Goal: Task Accomplishment & Management: Complete application form

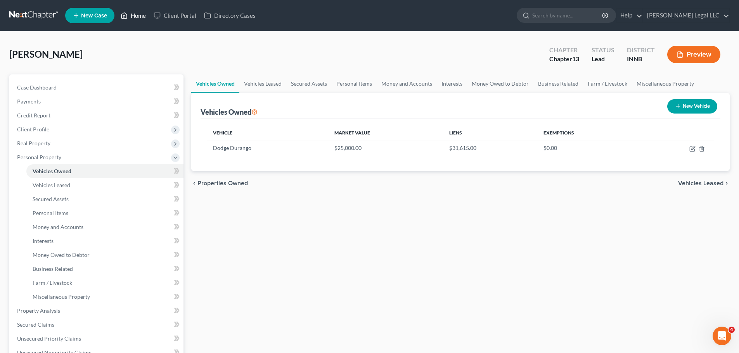
click at [134, 16] on link "Home" at bounding box center [133, 16] width 33 height 14
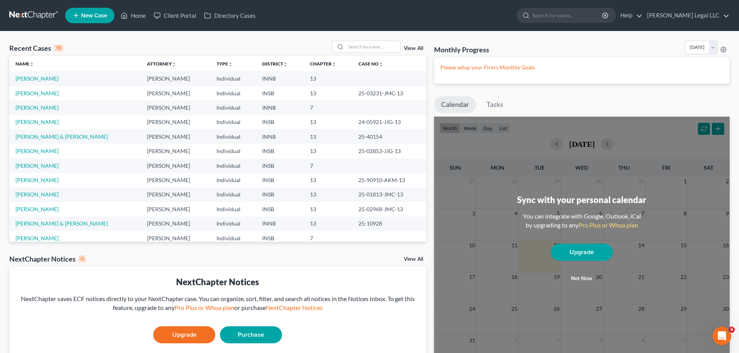
click at [97, 17] on span "New Case" at bounding box center [94, 16] width 26 height 6
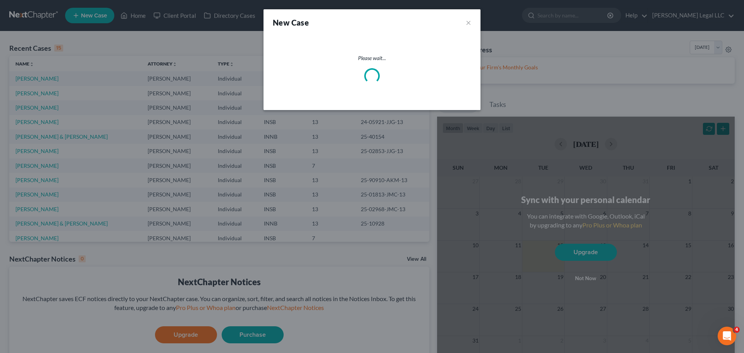
select select "28"
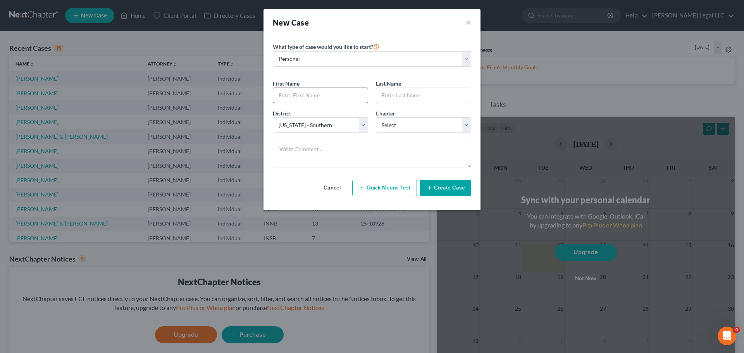
click at [297, 102] on input "text" at bounding box center [320, 95] width 95 height 15
type input "[PERSON_NAME]"
type input "a"
type input "[PERSON_NAME]"
select select "3"
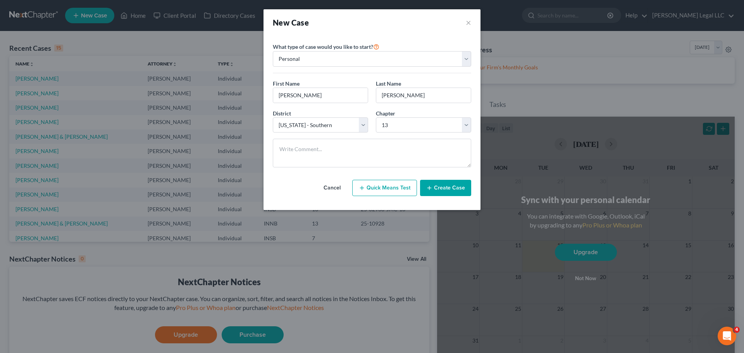
click at [435, 187] on button "Create Case" at bounding box center [445, 188] width 51 height 16
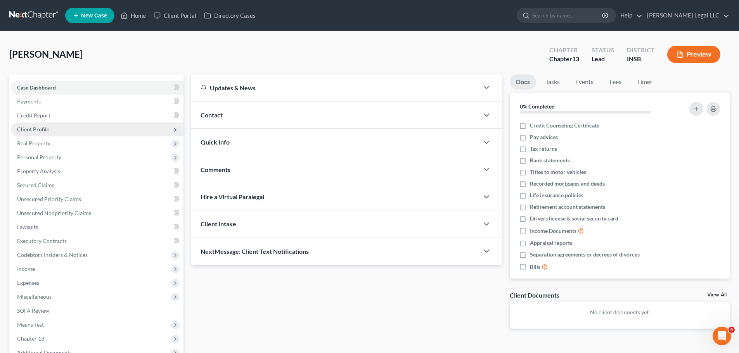
click at [36, 134] on span "Client Profile" at bounding box center [97, 130] width 173 height 14
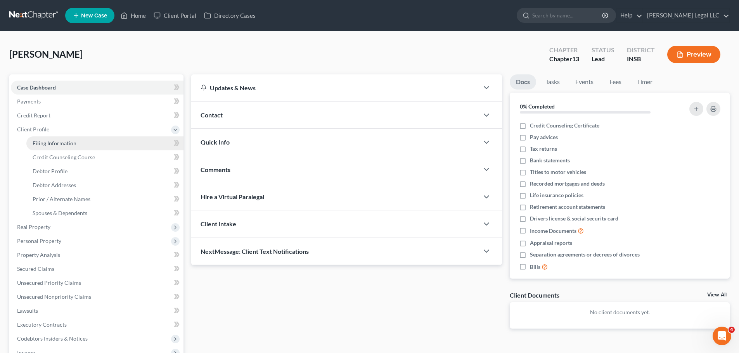
click at [38, 143] on span "Filing Information" at bounding box center [55, 143] width 44 height 7
select select "1"
select select "0"
select select "3"
select select "28"
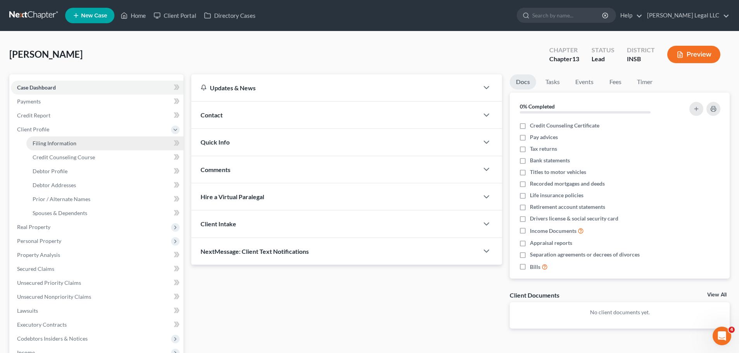
select select "0"
select select "15"
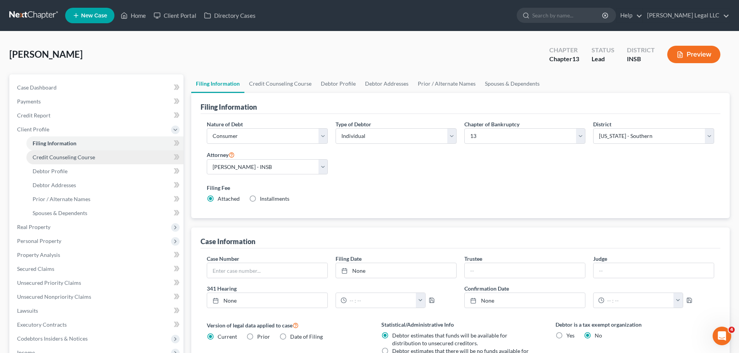
click at [53, 157] on span "Credit Counseling Course" at bounding box center [64, 157] width 62 height 7
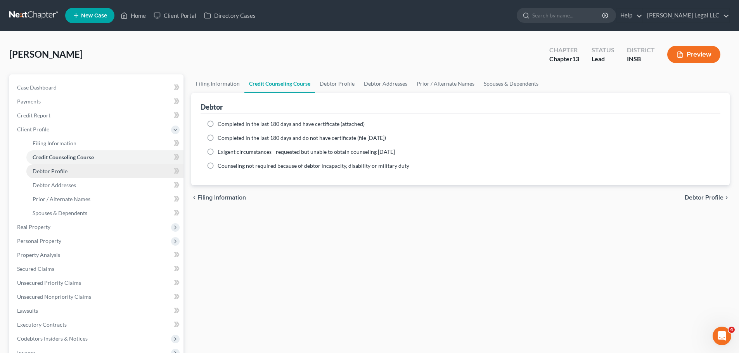
click at [71, 171] on link "Debtor Profile" at bounding box center [104, 171] width 157 height 14
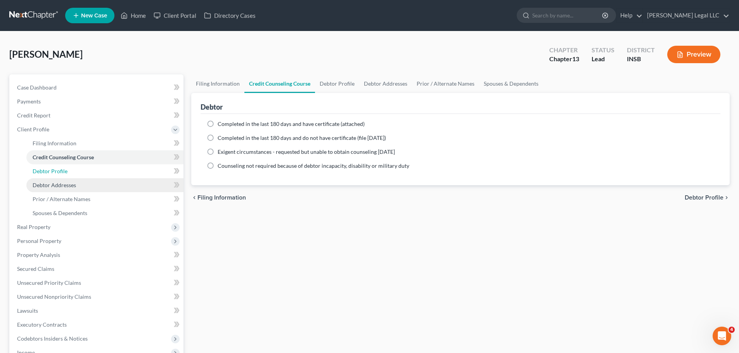
select select "0"
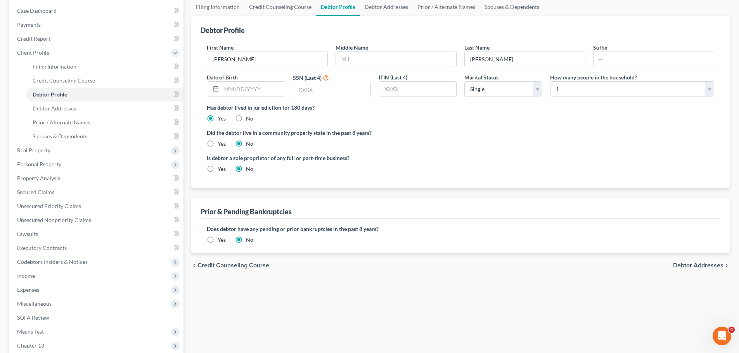
scroll to position [78, 0]
click at [601, 87] on select "Select 1 2 3 4 5 6 7 8 9 10 11 12 13 14 15 16 17 18 19 20" at bounding box center [632, 89] width 164 height 16
click at [614, 89] on select "Select 1 2 3 4 5 6 7 8 9 10 11 12 13 14 15 16 17 18 19 20" at bounding box center [632, 89] width 164 height 16
select select "1"
click at [550, 81] on select "Select 1 2 3 4 5 6 7 8 9 10 11 12 13 14 15 16 17 18 19 20" at bounding box center [632, 89] width 164 height 16
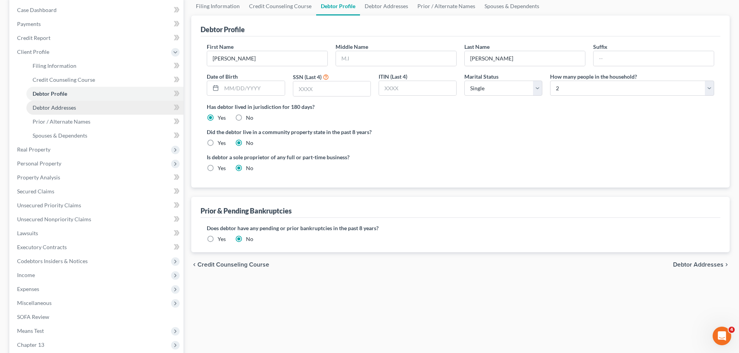
click at [105, 111] on link "Debtor Addresses" at bounding box center [104, 108] width 157 height 14
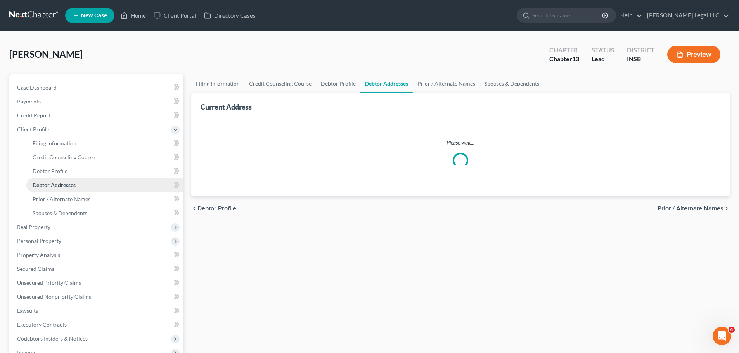
select select "0"
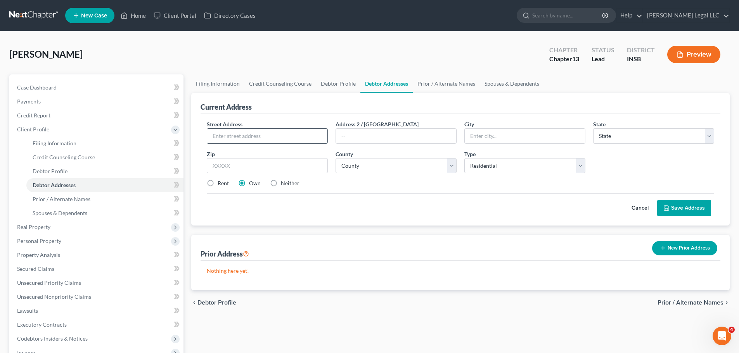
click at [285, 135] on input "text" at bounding box center [267, 136] width 120 height 15
type input "4"
type input "[STREET_ADDRESS]"
type input "46901"
click at [442, 137] on input "text" at bounding box center [396, 136] width 120 height 15
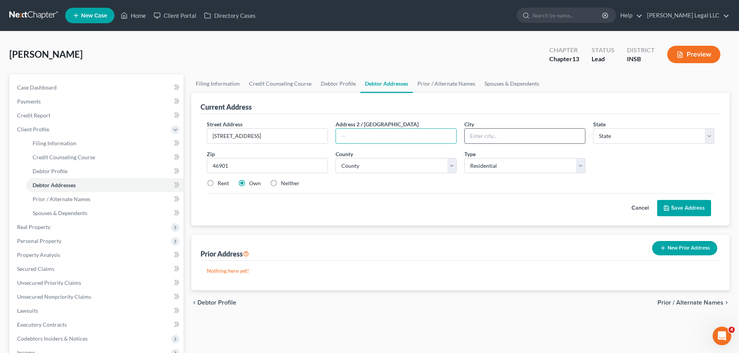
type input "Kokomo"
select select "15"
click at [489, 135] on input "Kokomo" at bounding box center [524, 136] width 120 height 15
click at [374, 169] on select "County" at bounding box center [395, 166] width 121 height 16
select select "33"
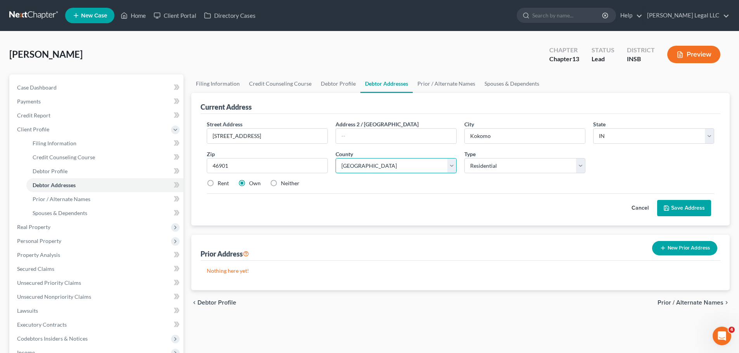
click at [335, 158] on select "County [GEOGRAPHIC_DATA] [GEOGRAPHIC_DATA] [GEOGRAPHIC_DATA] [GEOGRAPHIC_DATA] …" at bounding box center [395, 166] width 121 height 16
click at [376, 195] on div "Cancel Save Address" at bounding box center [460, 204] width 507 height 23
click at [699, 215] on button "Save Address" at bounding box center [684, 208] width 54 height 16
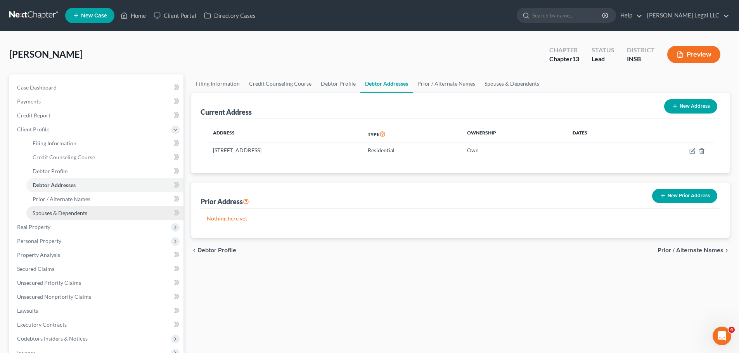
click at [63, 214] on span "Spouses & Dependents" at bounding box center [60, 213] width 55 height 7
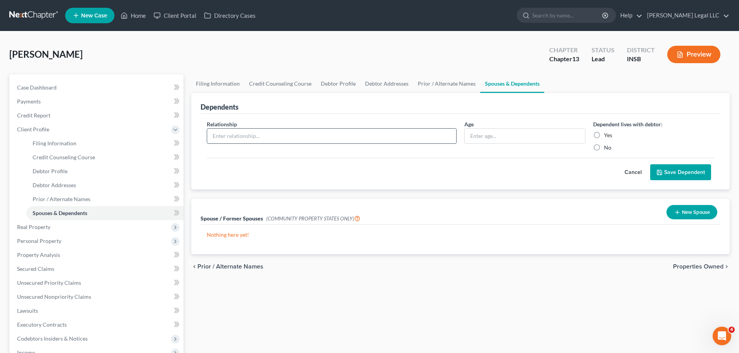
click at [233, 137] on input "text" at bounding box center [331, 136] width 249 height 15
type input "Spouse"
click at [604, 136] on label "Yes" at bounding box center [608, 135] width 8 height 8
click at [607, 136] on input "Yes" at bounding box center [609, 133] width 5 height 5
radio input "true"
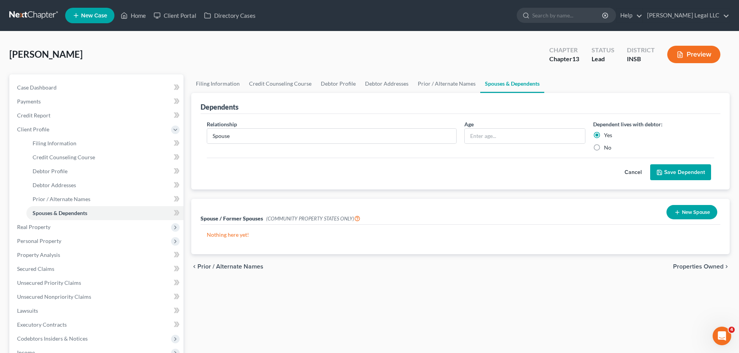
drag, startPoint x: 674, startPoint y: 168, endPoint x: 650, endPoint y: 169, distance: 24.0
click at [674, 169] on button "Save Dependent" at bounding box center [680, 172] width 61 height 16
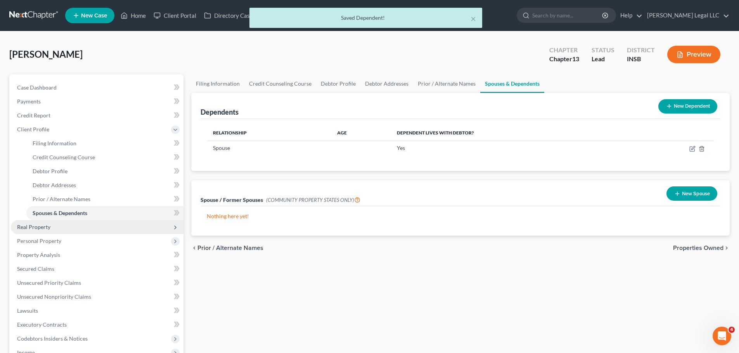
click at [24, 230] on span "Real Property" at bounding box center [33, 227] width 33 height 7
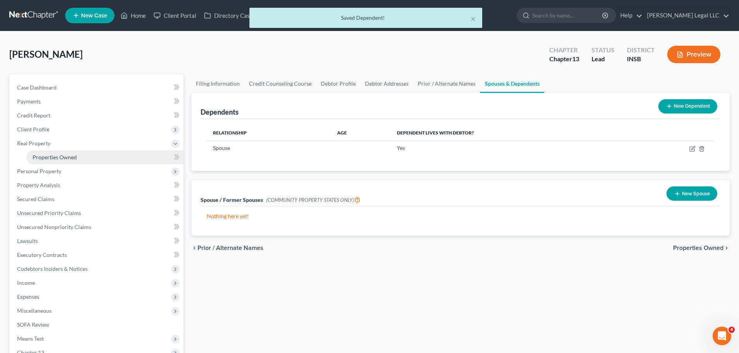
click at [75, 157] on span "Properties Owned" at bounding box center [55, 157] width 44 height 7
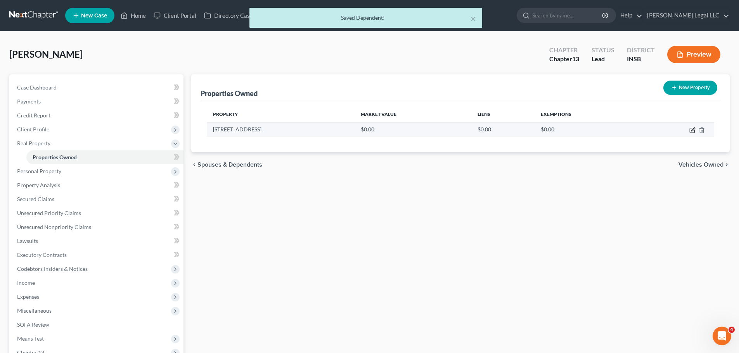
click at [691, 130] on icon "button" at bounding box center [692, 130] width 6 height 6
select select "15"
select select "33"
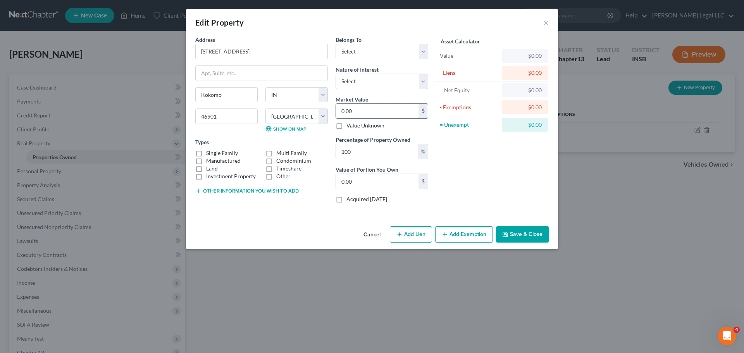
click at [367, 111] on input "0.00" at bounding box center [377, 111] width 83 height 15
type input "1"
type input "1.00"
type input "11"
type input "11.00"
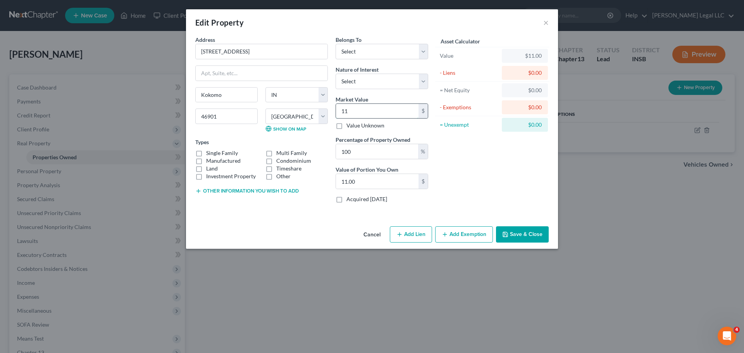
type input "1"
type input "1.00"
type input "0"
type input "1"
type input "1.00"
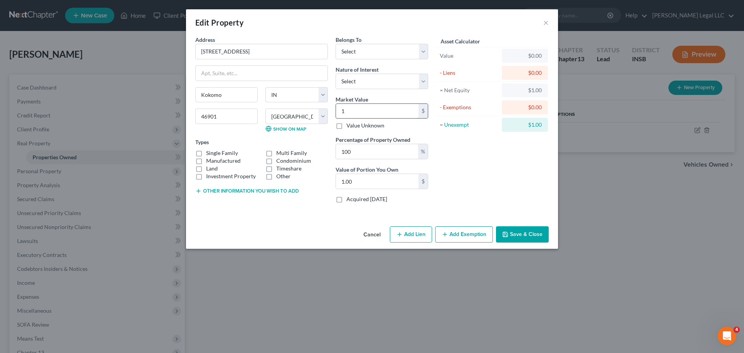
type input "12"
type input "12.00"
type input "120"
type input "120.00"
type input "1200"
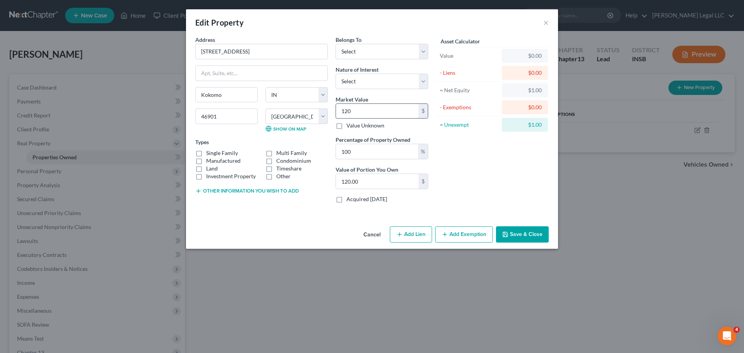
type input "1,200.00"
type input "1,2000"
type input "12,000.00"
type input "12,0000"
type input "120,000.00"
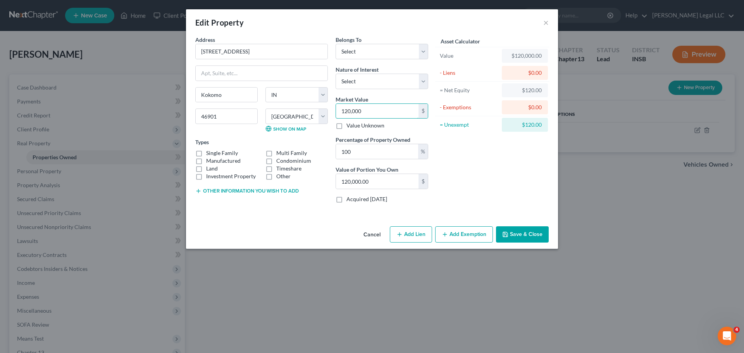
type input "120,000"
click at [206, 152] on label "Single Family" at bounding box center [222, 153] width 32 height 8
click at [209, 152] on input "Single Family" at bounding box center [211, 151] width 5 height 5
checkbox input "true"
click at [417, 235] on button "Add Lien" at bounding box center [411, 234] width 42 height 16
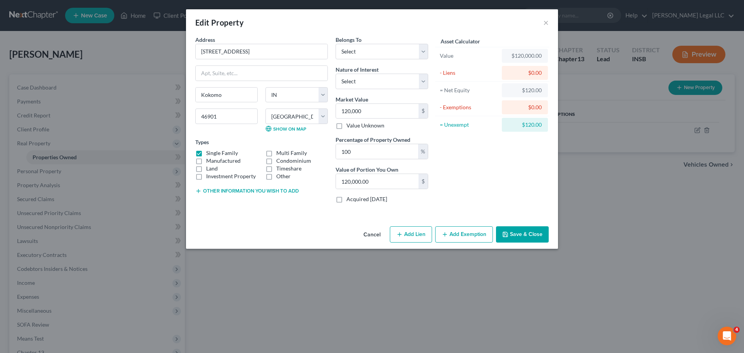
select select "0"
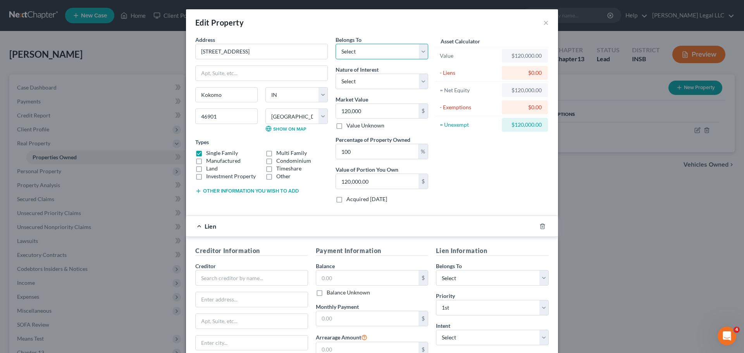
click at [366, 54] on select "Select Debtor 1 Only Debtor 2 Only Debtor 1 And Debtor 2 Only At Least One Of T…" at bounding box center [382, 52] width 93 height 16
select select "0"
click at [336, 44] on select "Select Debtor 1 Only Debtor 2 Only Debtor 1 And Debtor 2 Only At Least One Of T…" at bounding box center [382, 52] width 93 height 16
click at [357, 82] on select "Select Fee Simple Joint Tenant Life Estate Equitable Interest Future Interest T…" at bounding box center [382, 82] width 93 height 16
click at [336, 74] on select "Select Fee Simple Joint Tenant Life Estate Equitable Interest Future Interest T…" at bounding box center [382, 82] width 93 height 16
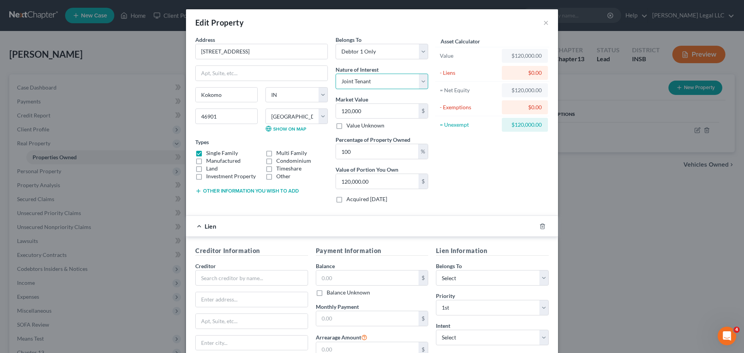
click at [361, 77] on select "Select Fee Simple Joint Tenant Life Estate Equitable Interest Future Interest T…" at bounding box center [382, 82] width 93 height 16
select select "0"
click at [336, 74] on select "Select Fee Simple Joint Tenant Life Estate Equitable Interest Future Interest T…" at bounding box center [382, 82] width 93 height 16
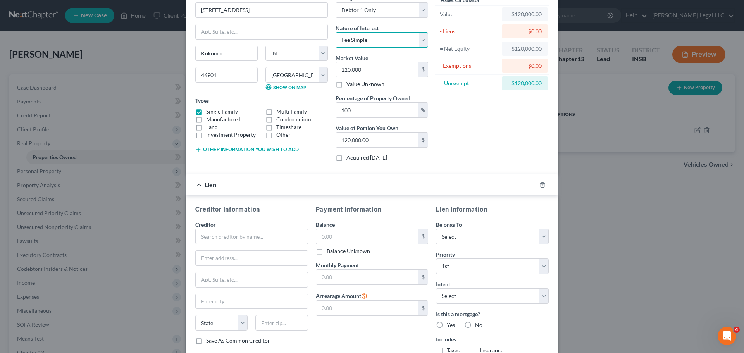
scroll to position [97, 0]
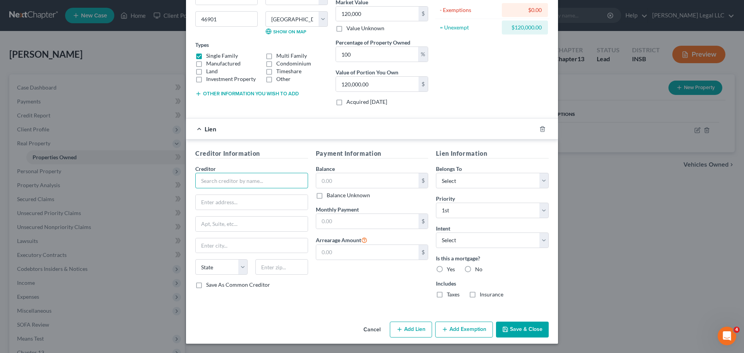
click at [258, 185] on input "text" at bounding box center [251, 181] width 113 height 16
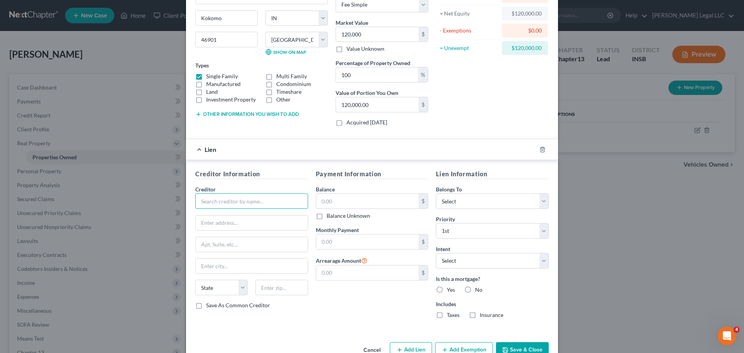
scroll to position [59, 0]
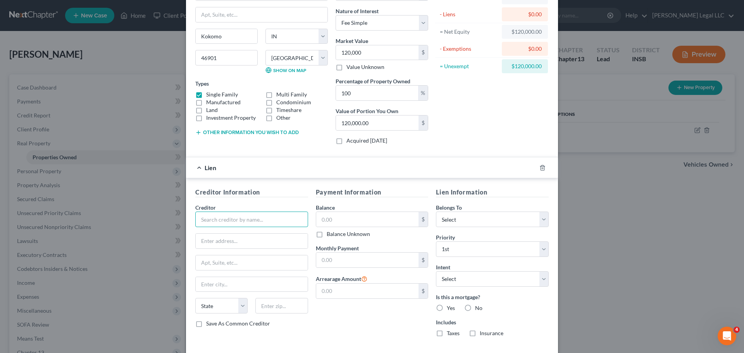
drag, startPoint x: 253, startPoint y: 226, endPoint x: 253, endPoint y: 220, distance: 6.2
click at [253, 224] on input "text" at bounding box center [251, 220] width 113 height 16
click at [253, 220] on input "text" at bounding box center [251, 220] width 113 height 16
type input "BMO"
click at [355, 219] on input "text" at bounding box center [367, 219] width 103 height 15
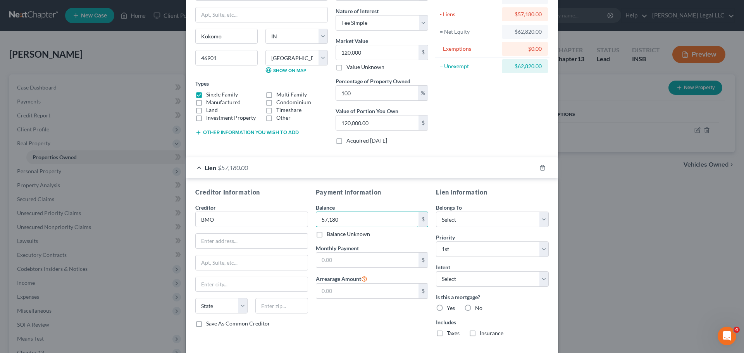
type input "57,180"
click at [242, 246] on input "text" at bounding box center [252, 241] width 112 height 15
click at [354, 263] on input "text" at bounding box center [367, 260] width 103 height 15
click at [347, 261] on input "text" at bounding box center [367, 260] width 103 height 15
click at [342, 264] on input "233." at bounding box center [367, 260] width 103 height 15
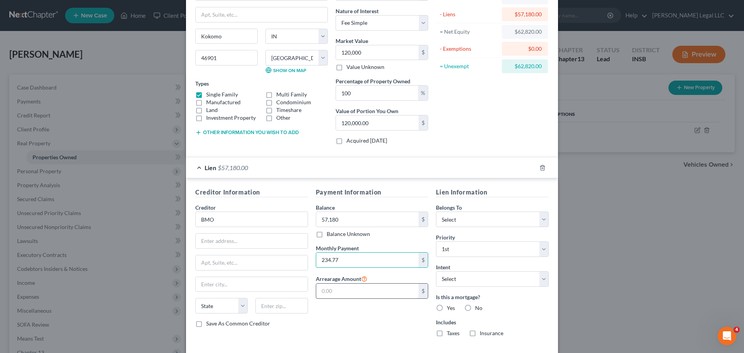
type input "234.77"
drag, startPoint x: 344, startPoint y: 288, endPoint x: 347, endPoint y: 284, distance: 4.4
click at [344, 288] on input "text" at bounding box center [367, 291] width 103 height 15
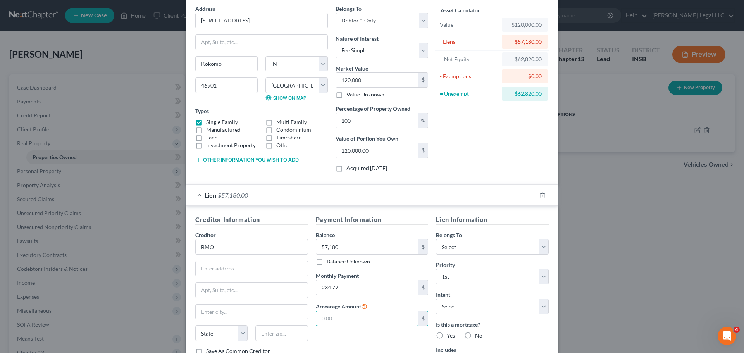
scroll to position [78, 0]
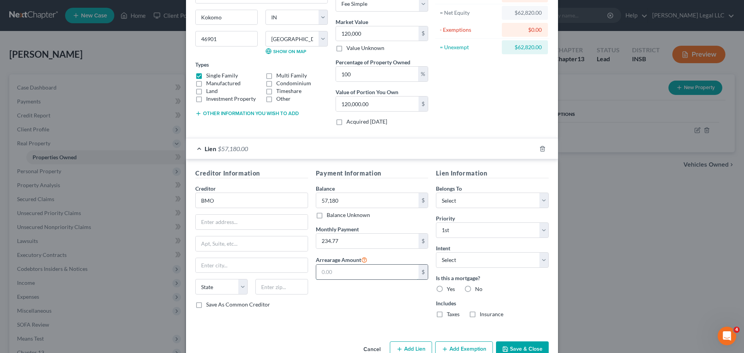
click at [336, 276] on input "text" at bounding box center [367, 272] width 103 height 15
click at [352, 275] on input "text" at bounding box center [367, 272] width 103 height 15
click at [356, 274] on input "text" at bounding box center [367, 272] width 103 height 15
type input "7,705"
click at [371, 308] on div "Payment Information Balance 57,180.00 $ Balance Unknown Balance Undetermined 57…" at bounding box center [372, 246] width 121 height 155
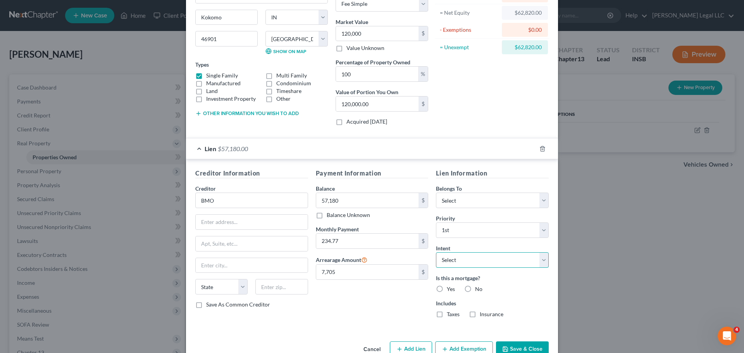
click at [457, 262] on select "Select Surrender Redeem Reaffirm Avoid Other" at bounding box center [492, 260] width 113 height 16
select select "2"
click at [436, 252] on select "Select Surrender Redeem Reaffirm Avoid Other" at bounding box center [492, 260] width 113 height 16
click at [368, 317] on div "Payment Information Balance 57,180.00 $ Balance Unknown Balance Undetermined 57…" at bounding box center [372, 246] width 121 height 155
click at [447, 291] on label "Yes" at bounding box center [451, 289] width 8 height 8
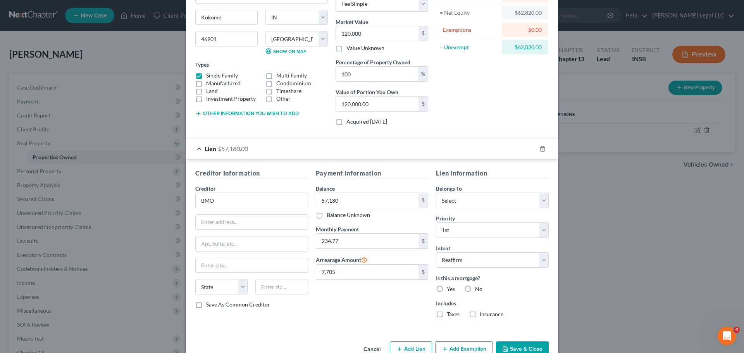
click at [450, 290] on input "Yes" at bounding box center [452, 287] width 5 height 5
radio input "true"
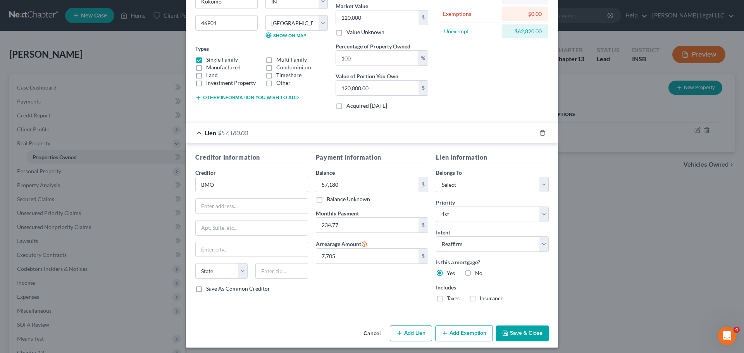
scroll to position [97, 0]
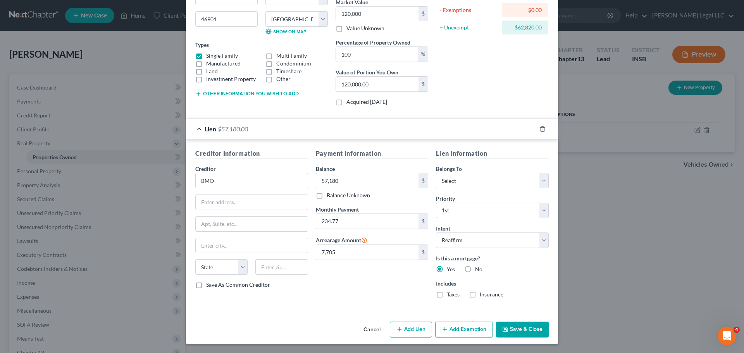
click at [513, 323] on button "Save & Close" at bounding box center [522, 330] width 53 height 16
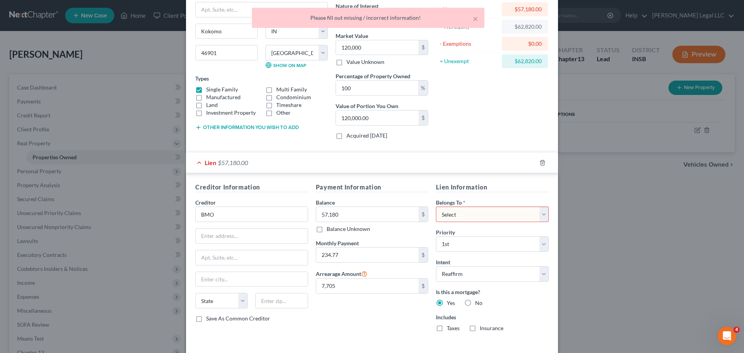
scroll to position [20, 0]
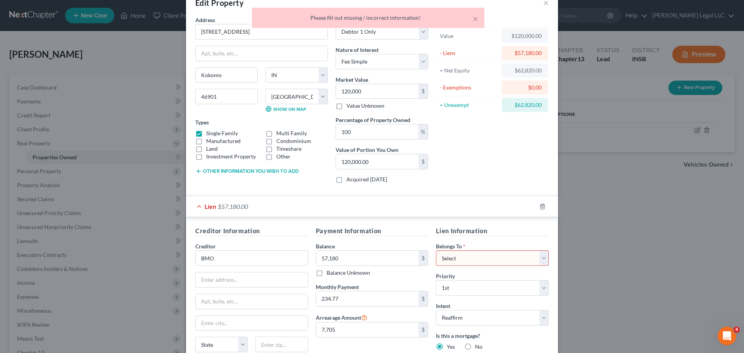
click at [502, 257] on select "Select Debtor 1 Only Debtor 2 Only Debtor 1 And Debtor 2 Only At Least One Of T…" at bounding box center [492, 258] width 113 height 16
click at [530, 261] on select "Select Debtor 1 Only Debtor 2 Only Debtor 1 And Debtor 2 Only At Least One Of T…" at bounding box center [492, 258] width 113 height 16
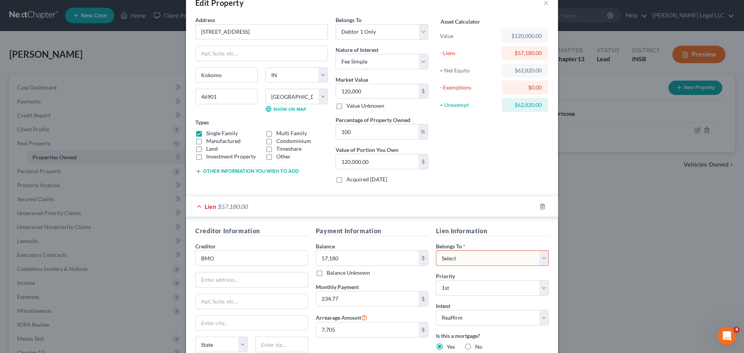
select select "0"
click at [436, 250] on select "Select Debtor 1 Only Debtor 2 Only Debtor 1 And Debtor 2 Only At Least One Of T…" at bounding box center [492, 258] width 113 height 16
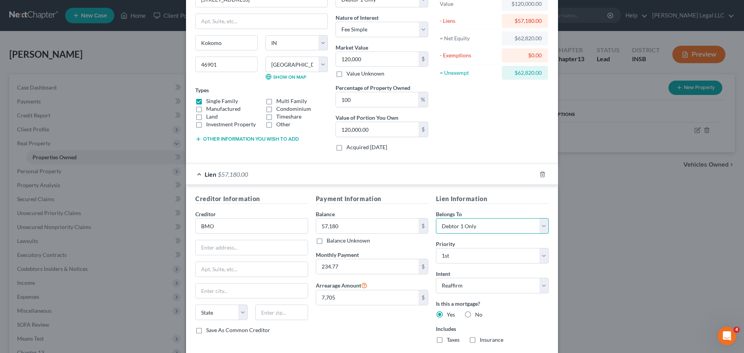
scroll to position [97, 0]
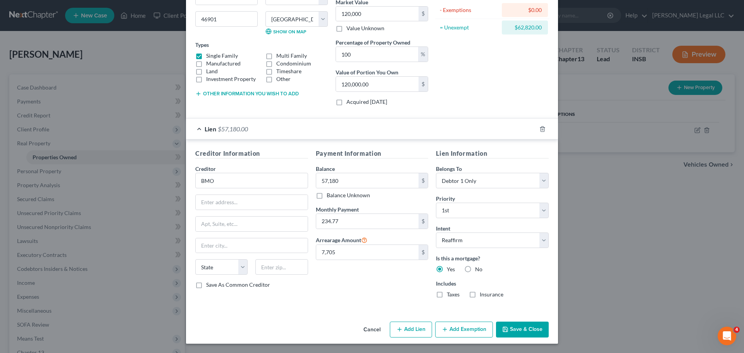
click at [459, 330] on button "Add Exemption" at bounding box center [464, 330] width 58 height 16
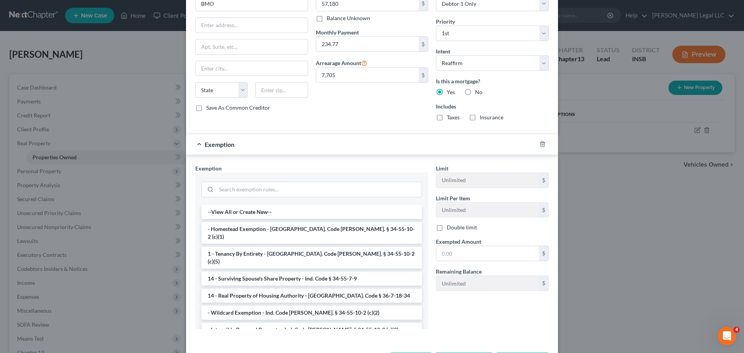
scroll to position [305, 0]
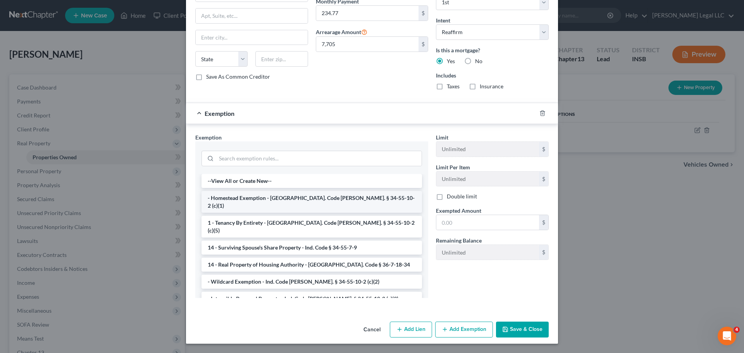
click at [240, 197] on li "- Homestead Exemption - [GEOGRAPHIC_DATA]. Code [PERSON_NAME]. § 34-55-10-2 (c)…" at bounding box center [312, 202] width 221 height 22
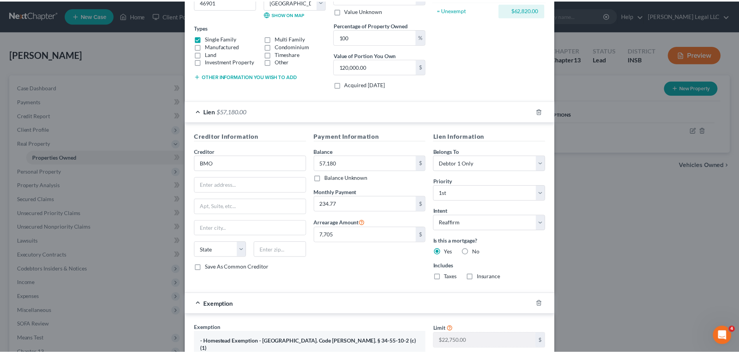
scroll to position [269, 0]
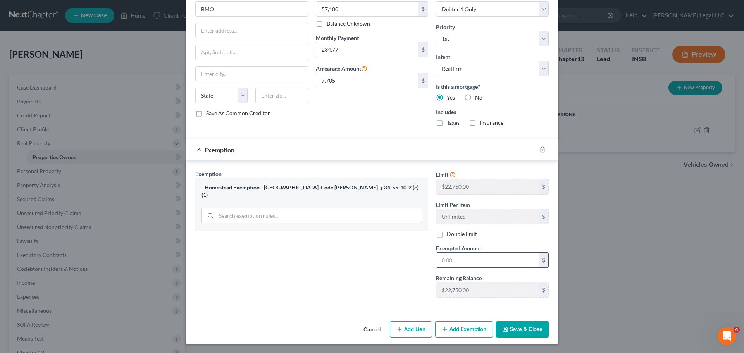
drag, startPoint x: 457, startPoint y: 259, endPoint x: 456, endPoint y: 254, distance: 4.8
click at [457, 259] on input "text" at bounding box center [488, 260] width 103 height 15
type input "22,750"
click at [360, 264] on div "Exemption Set must be selected for CA. Exemption * - Homestead Exemption - [GEO…" at bounding box center [312, 237] width 241 height 134
drag, startPoint x: 505, startPoint y: 324, endPoint x: 500, endPoint y: 323, distance: 4.3
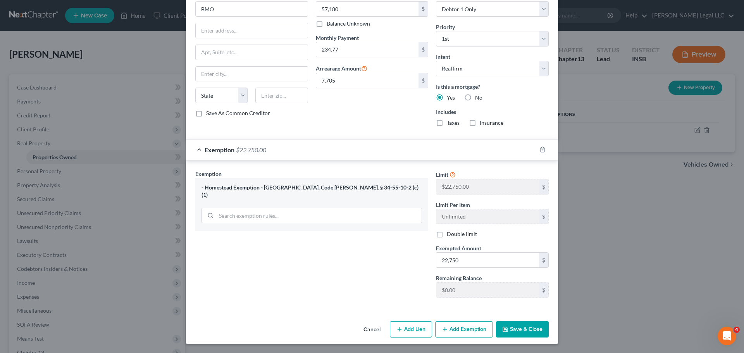
click at [504, 324] on button "Save & Close" at bounding box center [522, 329] width 53 height 16
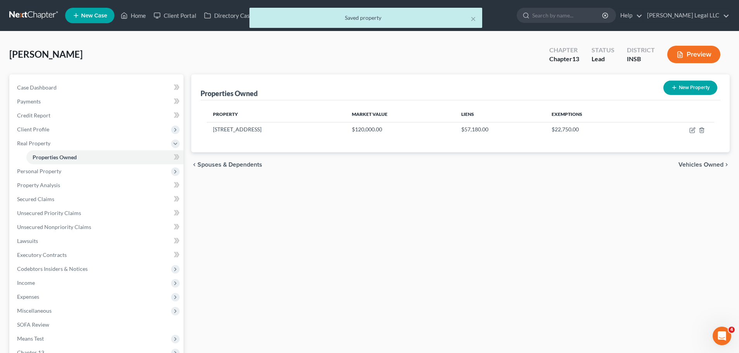
click at [343, 207] on div "Properties Owned New Property Property Market Value Liens Exemptions [STREET_AD…" at bounding box center [460, 249] width 546 height 350
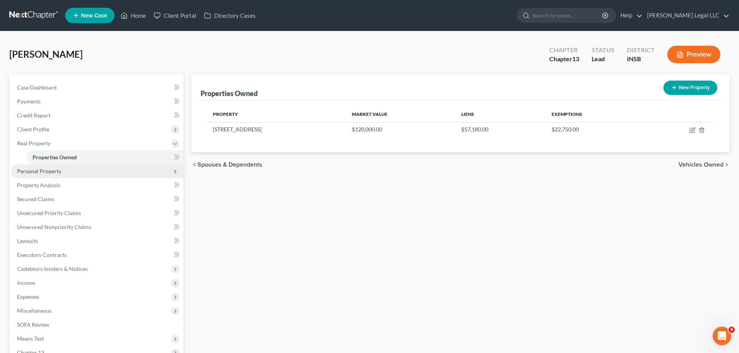
click at [50, 176] on span "Personal Property" at bounding box center [97, 171] width 173 height 14
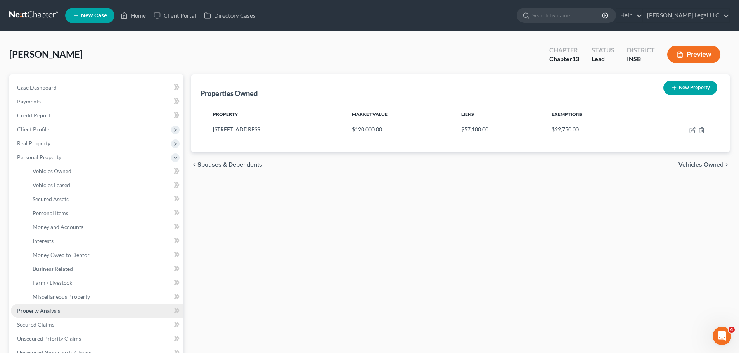
click at [40, 309] on span "Property Analysis" at bounding box center [38, 310] width 43 height 7
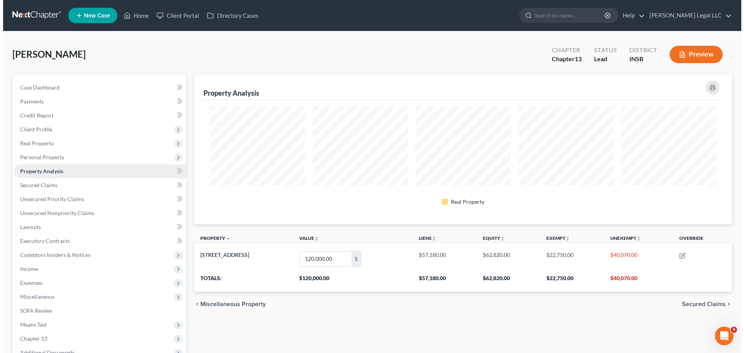
scroll to position [150, 538]
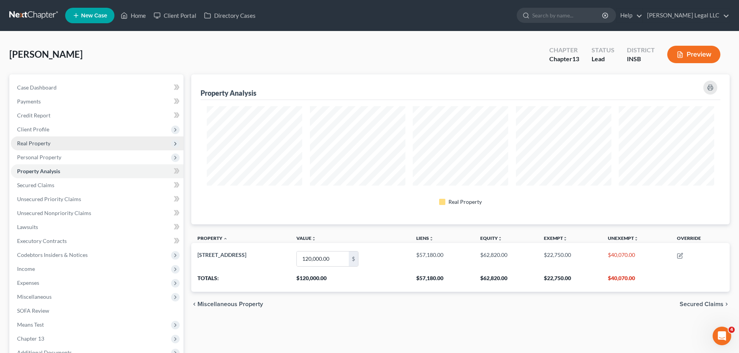
click at [48, 147] on span "Real Property" at bounding box center [97, 143] width 173 height 14
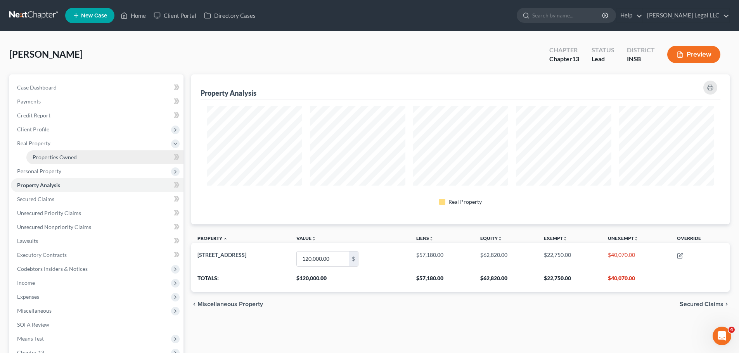
click at [48, 159] on span "Properties Owned" at bounding box center [55, 157] width 44 height 7
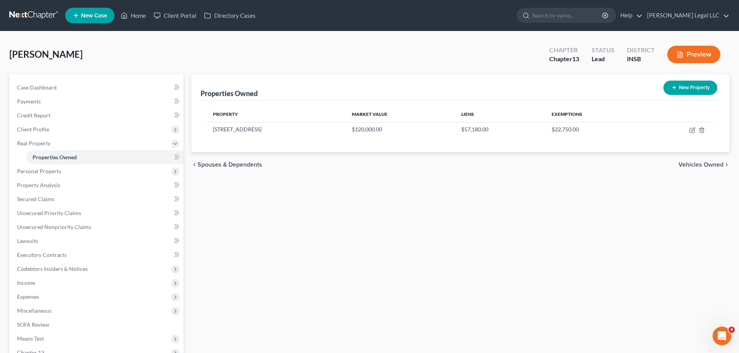
click at [403, 226] on div "Properties Owned New Property Property Market Value Liens Exemptions [STREET_AD…" at bounding box center [460, 249] width 546 height 350
click at [692, 131] on icon "button" at bounding box center [692, 130] width 6 height 6
select select "15"
select select "33"
select select "0"
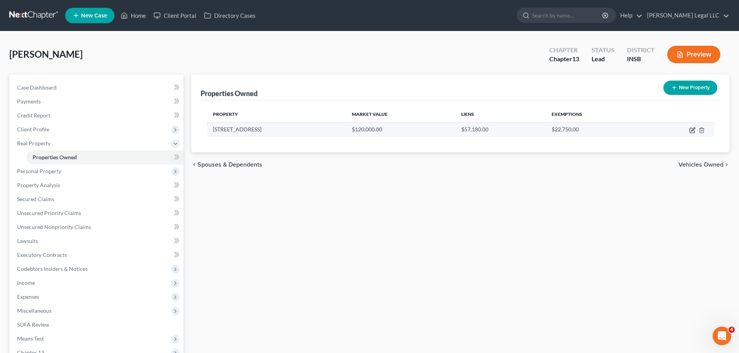
select select "0"
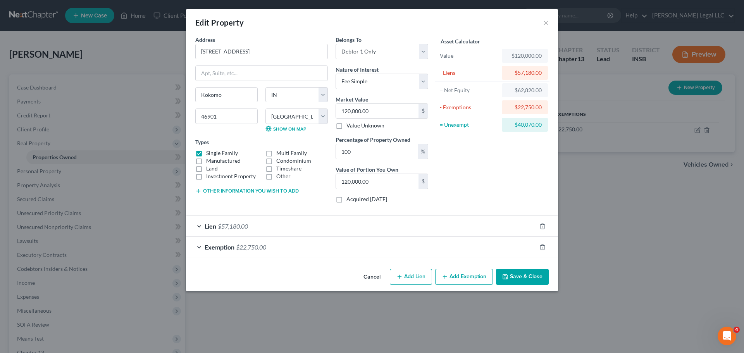
click at [418, 278] on button "Add Lien" at bounding box center [411, 277] width 42 height 16
select select "0"
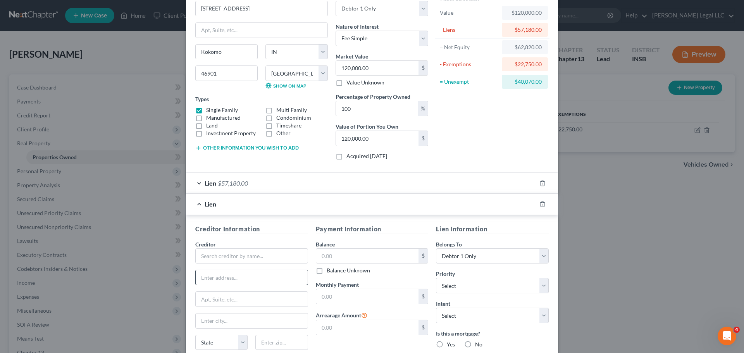
scroll to position [116, 0]
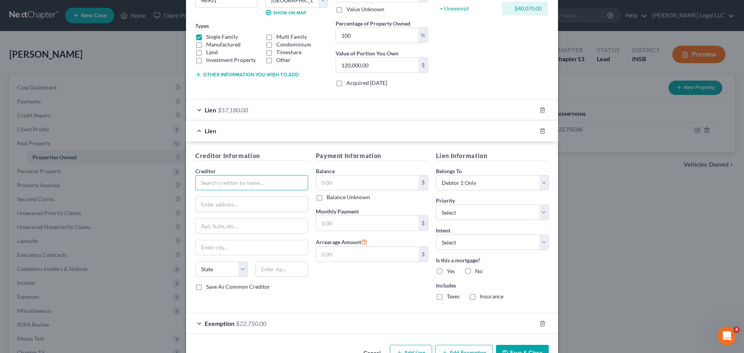
click at [226, 182] on input "text" at bounding box center [251, 183] width 113 height 16
type input "Capital One Bank"
click at [357, 185] on input "text" at bounding box center [367, 183] width 103 height 15
type input "3,722.19"
click at [454, 209] on select "Select 1st 2nd 3rd 4th 5th 6th 7th 8th 9th 10th 11th 12th 13th 14th 15th 16th 1…" at bounding box center [492, 213] width 113 height 16
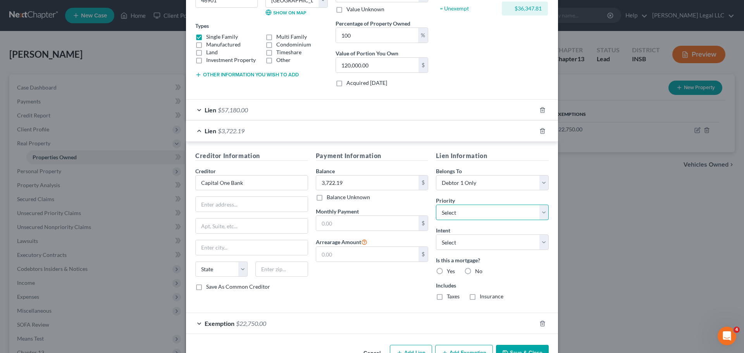
select select "1"
click at [436, 205] on select "Select 1st 2nd 3rd 4th 5th 6th 7th 8th 9th 10th 11th 12th 13th 14th 15th 16th 1…" at bounding box center [492, 213] width 113 height 16
click at [468, 242] on select "Select Surrender Redeem Reaffirm Avoid Other" at bounding box center [492, 243] width 113 height 16
select select "2"
click at [436, 235] on select "Select Surrender Redeem Reaffirm Avoid Other" at bounding box center [492, 243] width 113 height 16
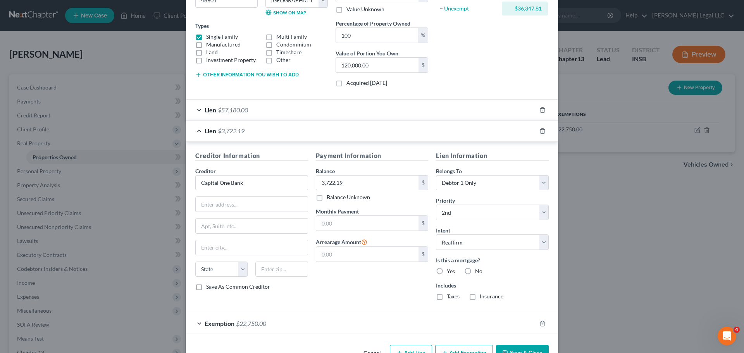
click at [475, 271] on label "No" at bounding box center [478, 272] width 7 height 8
click at [478, 271] on input "No" at bounding box center [480, 270] width 5 height 5
radio input "true"
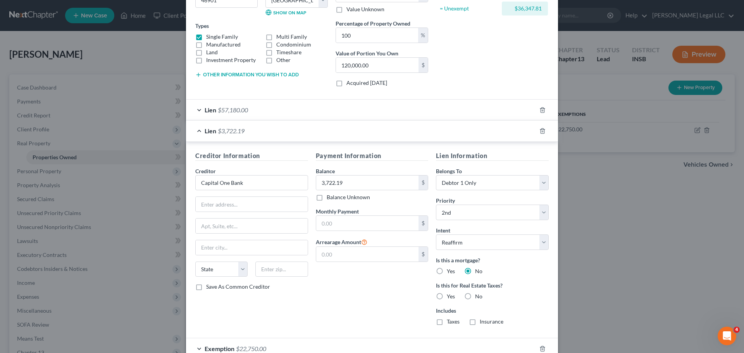
scroll to position [165, 0]
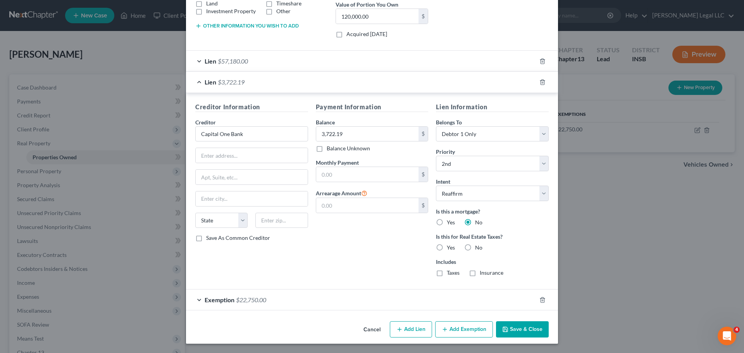
click at [399, 331] on icon "button" at bounding box center [400, 329] width 6 height 6
select select "0"
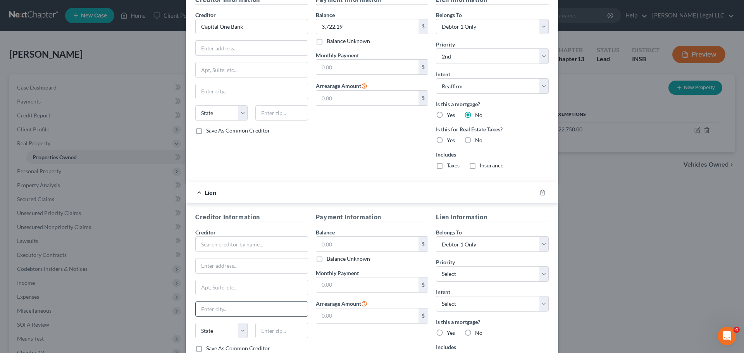
scroll to position [358, 0]
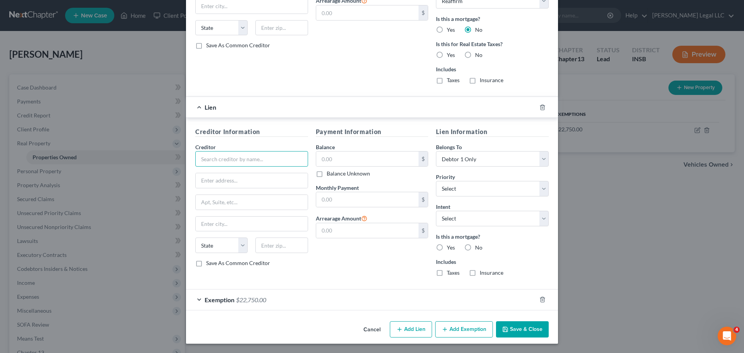
drag, startPoint x: 239, startPoint y: 159, endPoint x: 247, endPoint y: 153, distance: 10.0
click at [241, 157] on input "text" at bounding box center [251, 159] width 113 height 16
click at [235, 176] on div "LVNV Funding LLC" at bounding box center [242, 173] width 81 height 8
type input "LVNV Funding LLC"
type input "c/o Resurgent Capital Services"
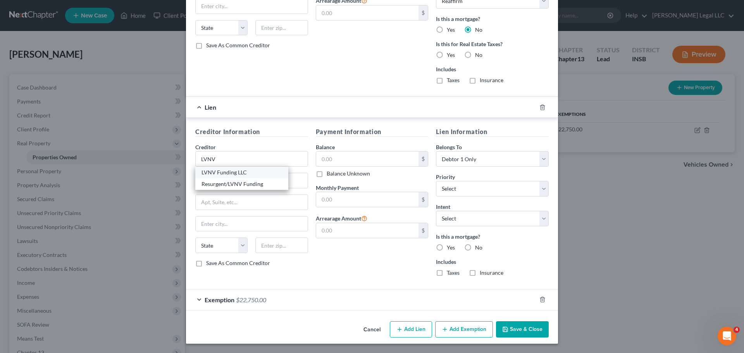
type input "PO Box 1269"
type input "[GEOGRAPHIC_DATA]"
select select "42"
type input "29603"
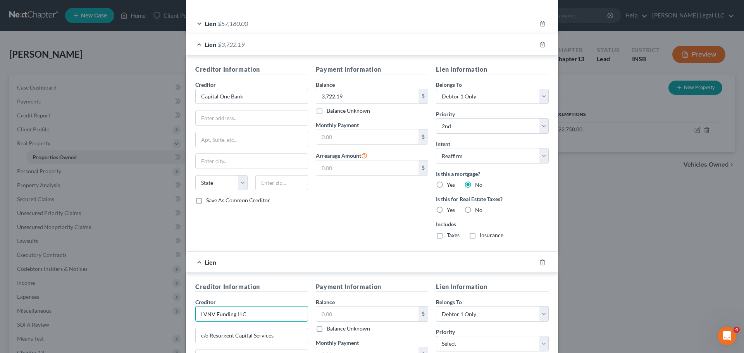
click at [251, 104] on input "LVNV Funding LLC" at bounding box center [251, 97] width 113 height 16
drag, startPoint x: 254, startPoint y: 315, endPoint x: 161, endPoint y: 310, distance: 93.5
click at [154, 311] on div "Edit Property × Address * [GEOGRAPHIC_DATA] [GEOGRAPHIC_DATA] [US_STATE][GEOGRA…" at bounding box center [372, 176] width 744 height 353
click at [236, 341] on div "Resurgent/LVNV Funding" at bounding box center [242, 339] width 81 height 8
type input "Resurgent/LVNV Funding"
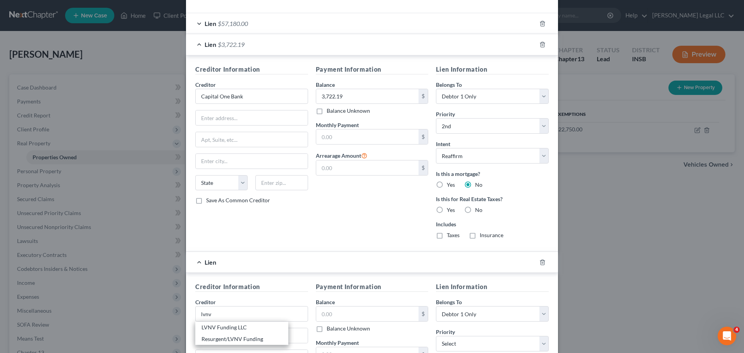
type input "Attn: Bankruptcy"
type input "29602"
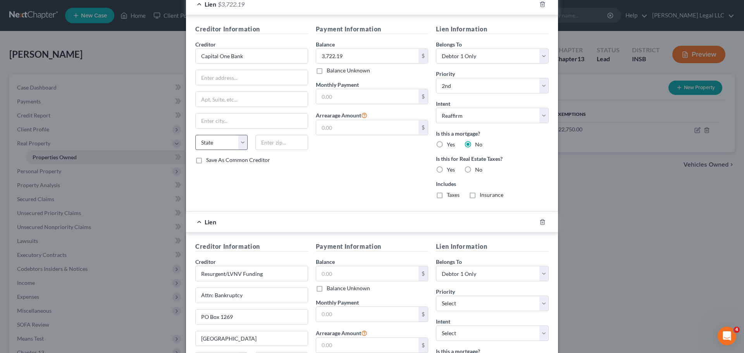
scroll to position [242, 0]
click at [236, 76] on input "text" at bounding box center [252, 79] width 112 height 15
drag, startPoint x: 248, startPoint y: 62, endPoint x: 253, endPoint y: 62, distance: 4.7
click at [248, 62] on input "Capital One Bank" at bounding box center [251, 58] width 113 height 16
drag, startPoint x: 249, startPoint y: 60, endPoint x: 197, endPoint y: 56, distance: 52.9
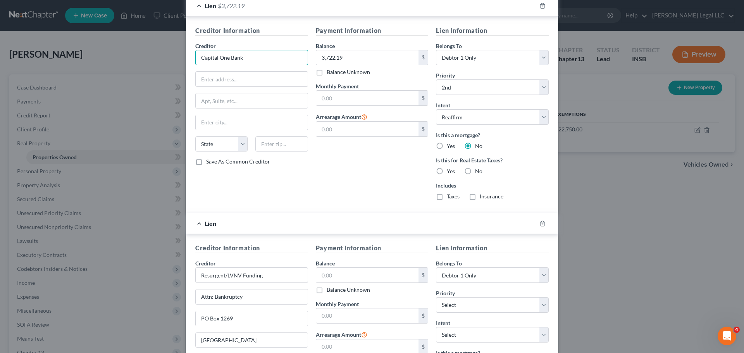
click at [197, 56] on input "Capital One Bank" at bounding box center [251, 58] width 113 height 16
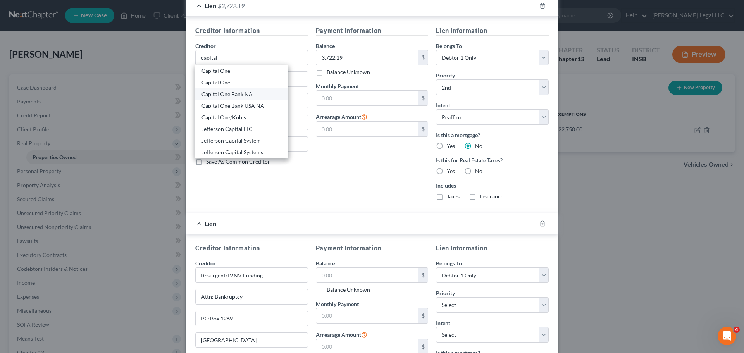
click at [230, 97] on div "Capital One Bank NA" at bounding box center [242, 94] width 81 height 8
type input "Capital One Bank NA"
type input "Attn: Bankruptcy"
type input "PO Box 31293"
type input "[GEOGRAPHIC_DATA]"
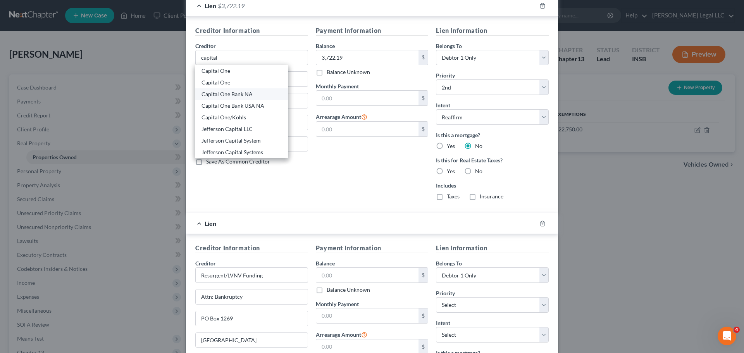
select select "46"
type input "84131"
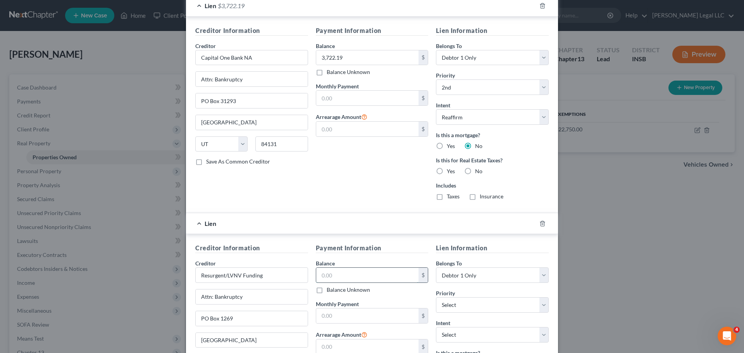
click at [343, 277] on input "text" at bounding box center [367, 275] width 103 height 15
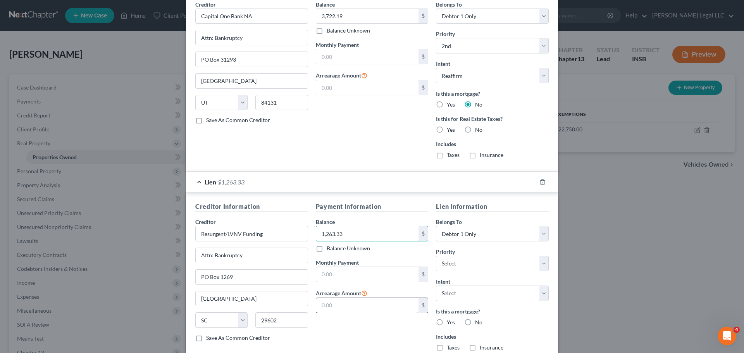
scroll to position [358, 0]
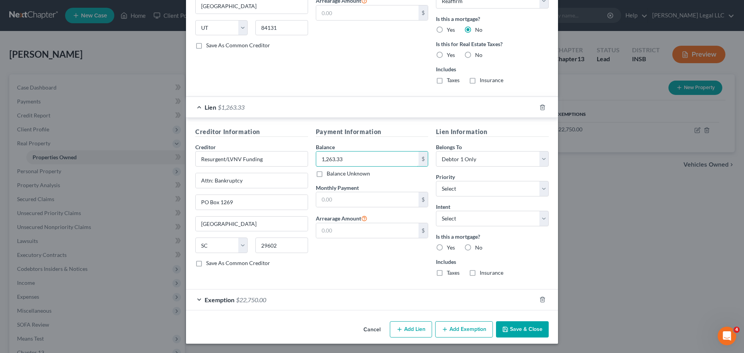
type input "1,263.33"
click at [413, 332] on button "Add Lien" at bounding box center [411, 329] width 42 height 16
select select "0"
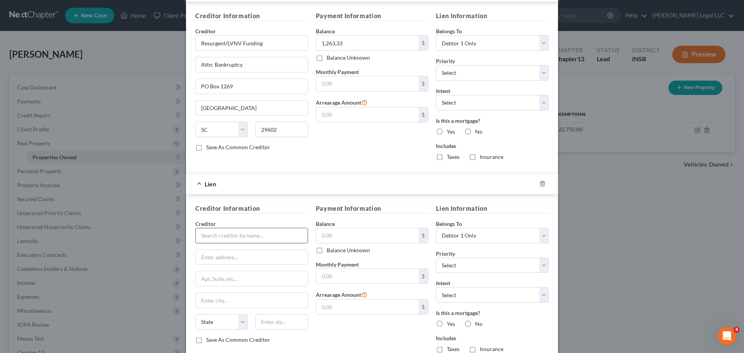
scroll to position [474, 0]
click at [243, 232] on input "text" at bounding box center [251, 236] width 113 height 16
type input "V"
type input "Cavalry SPV I, LLC"
click at [316, 241] on input "text" at bounding box center [367, 235] width 103 height 15
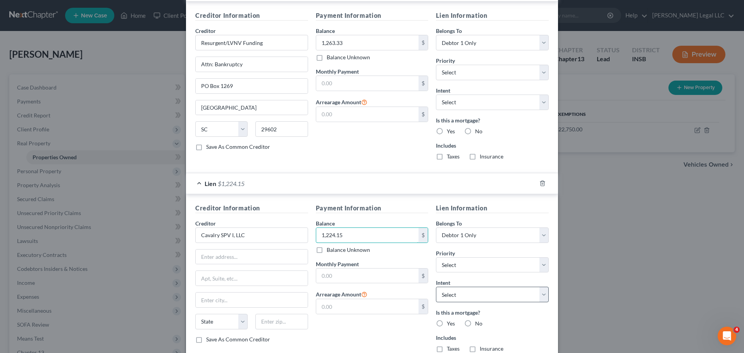
type input "1,224.15"
click at [472, 298] on select "Select Surrender Redeem Reaffirm Avoid Other" at bounding box center [492, 295] width 113 height 16
click at [456, 76] on select "Select 1st 3rd 4th 5th 6th 7th 8th 9th 10th 11th 12th 13th 14th 15th 16th 17th …" at bounding box center [492, 73] width 113 height 16
select select "1"
click at [436, 65] on select "Select 1st 3rd 4th 5th 6th 7th 8th 9th 10th 11th 12th 13th 14th 15th 16th 17th …" at bounding box center [492, 73] width 113 height 16
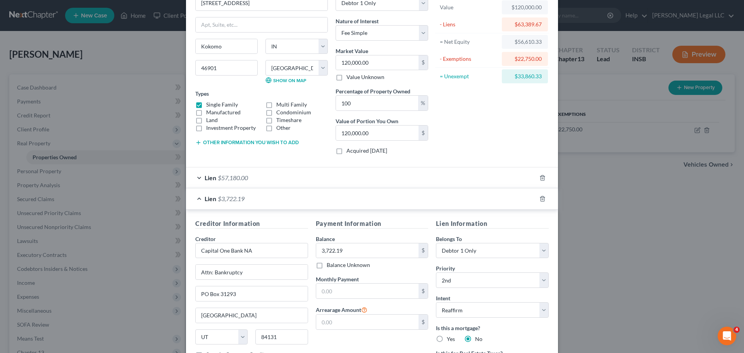
scroll to position [0, 0]
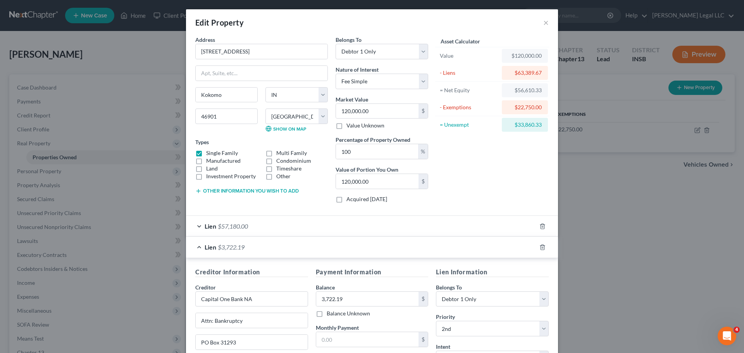
click at [344, 231] on div "Lien $57,180.00" at bounding box center [361, 226] width 350 height 21
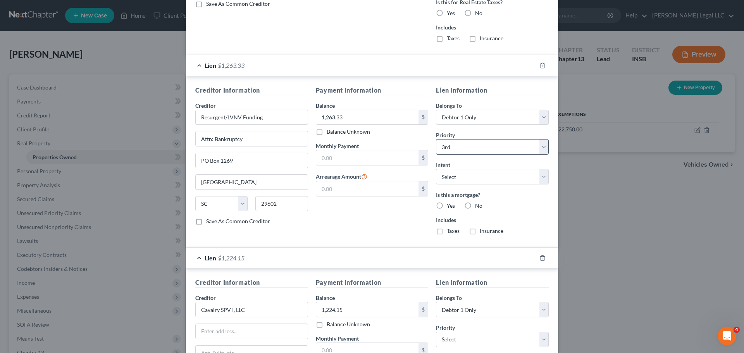
scroll to position [722, 0]
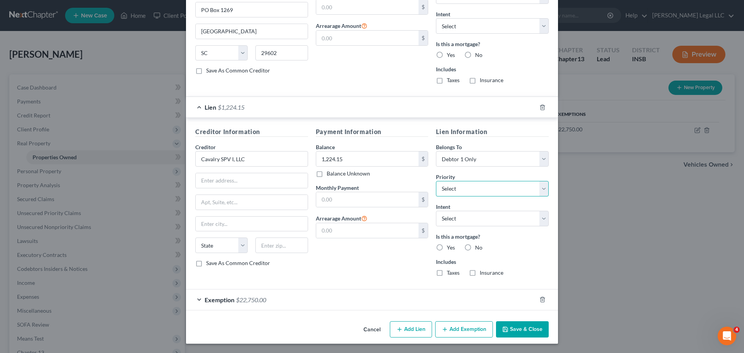
click at [481, 192] on select "Select 1st 4th 5th 6th 7th 8th 9th 10th 11th 12th 13th 14th 15th 16th 17th 18th…" at bounding box center [492, 189] width 113 height 16
select select "1"
click at [436, 181] on select "Select 1st 4th 5th 6th 7th 8th 9th 10th 11th 12th 13th 14th 15th 16th 17th 18th…" at bounding box center [492, 189] width 113 height 16
click at [454, 220] on select "Select Surrender Redeem Reaffirm Avoid Other" at bounding box center [492, 219] width 113 height 16
select select "2"
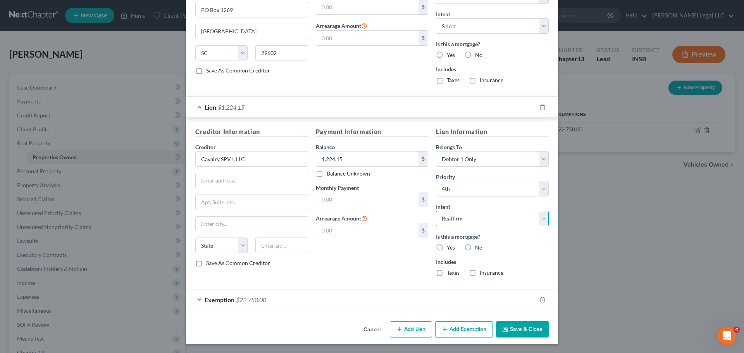
click at [436, 211] on select "Select Surrender Redeem Reaffirm Avoid Other" at bounding box center [492, 219] width 113 height 16
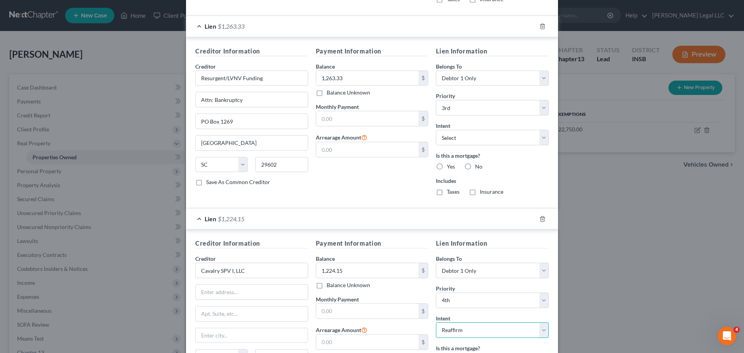
scroll to position [606, 0]
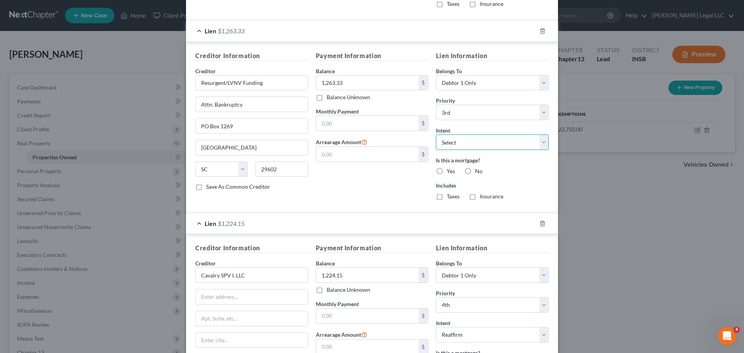
click at [467, 142] on select "Select Surrender Redeem Reaffirm Avoid Other" at bounding box center [492, 143] width 113 height 16
select select "2"
click at [436, 135] on select "Select Surrender Redeem Reaffirm Avoid Other" at bounding box center [492, 143] width 113 height 16
click at [475, 173] on label "No" at bounding box center [478, 171] width 7 height 8
click at [478, 173] on input "No" at bounding box center [480, 169] width 5 height 5
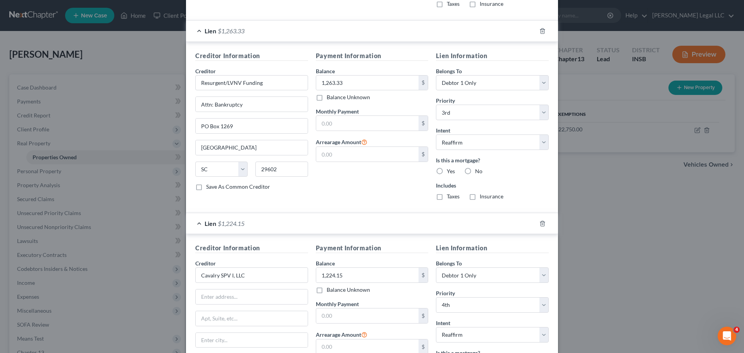
radio input "true"
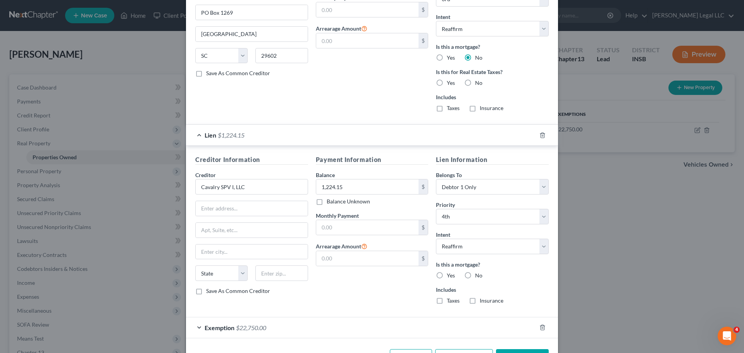
scroll to position [722, 0]
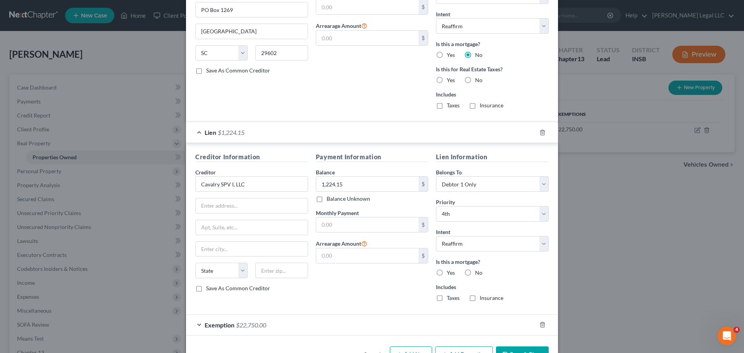
click at [475, 272] on label "No" at bounding box center [478, 273] width 7 height 8
click at [478, 272] on input "No" at bounding box center [480, 271] width 5 height 5
radio input "true"
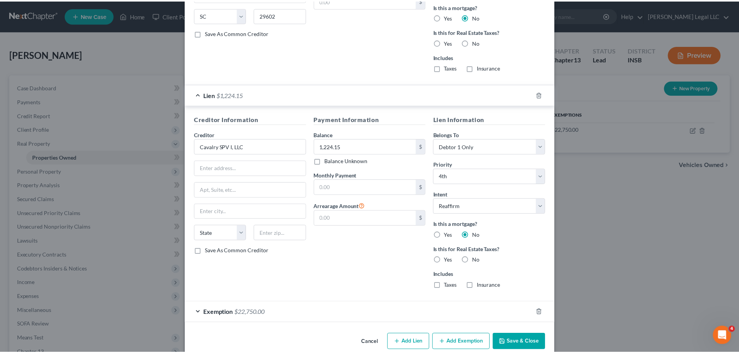
scroll to position [772, 0]
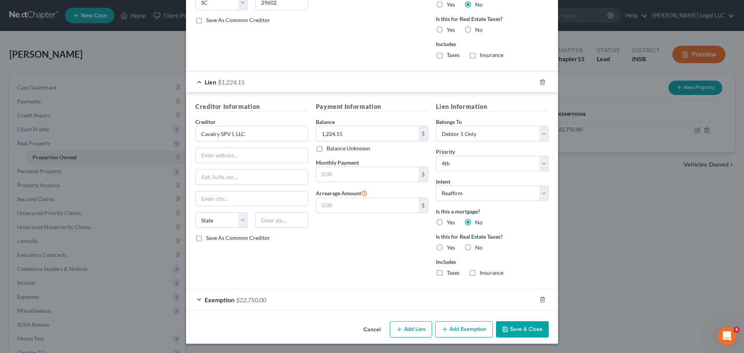
click at [523, 333] on button "Save & Close" at bounding box center [522, 329] width 53 height 16
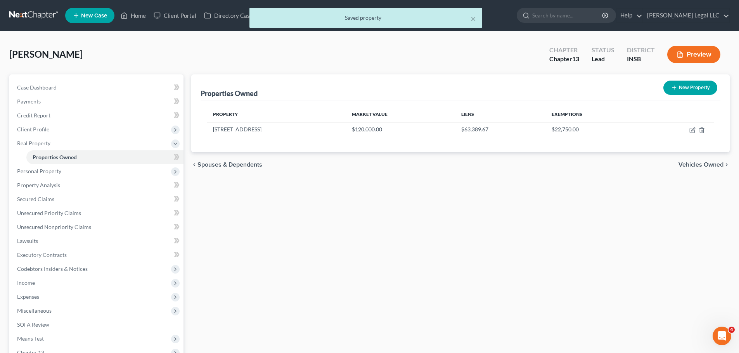
click at [444, 262] on div "Properties Owned New Property Property Market Value Liens Exemptions [STREET_AD…" at bounding box center [460, 249] width 546 height 350
click at [26, 166] on span "Personal Property" at bounding box center [97, 171] width 173 height 14
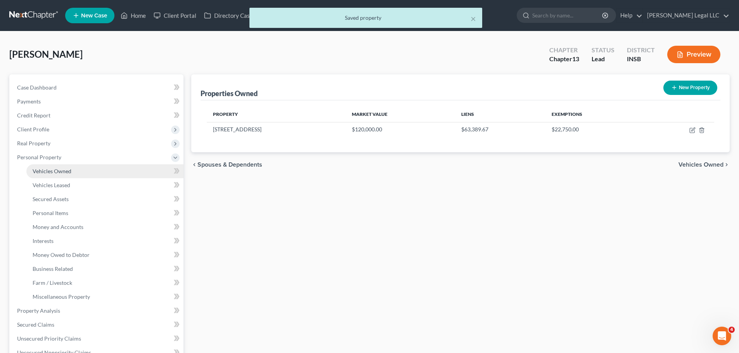
click at [29, 172] on link "Vehicles Owned" at bounding box center [104, 171] width 157 height 14
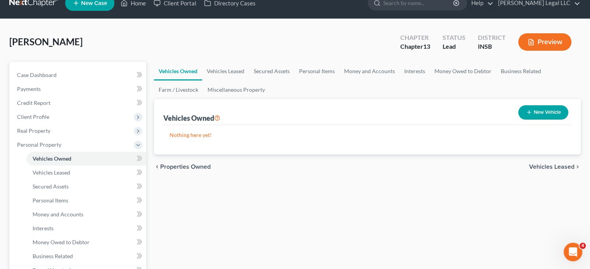
scroll to position [155, 0]
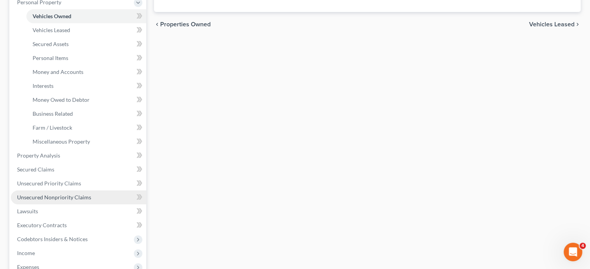
click at [43, 197] on span "Unsecured Nonpriority Claims" at bounding box center [54, 197] width 74 height 7
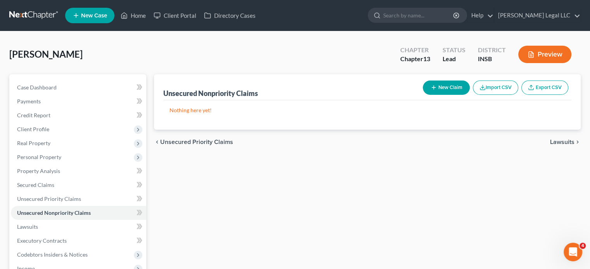
click at [437, 87] on button "New Claim" at bounding box center [446, 88] width 47 height 14
select select "0"
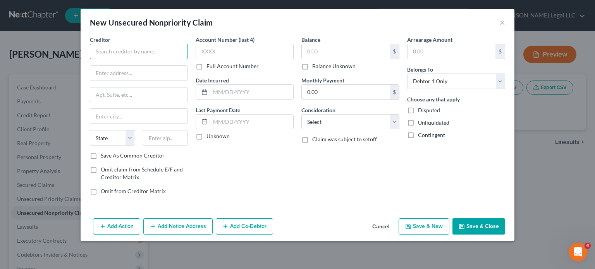
click at [112, 51] on input "text" at bounding box center [139, 52] width 98 height 16
click at [118, 48] on input "text" at bounding box center [139, 52] width 98 height 16
type input "Unsecured Creditors"
click at [322, 45] on input "text" at bounding box center [346, 51] width 88 height 15
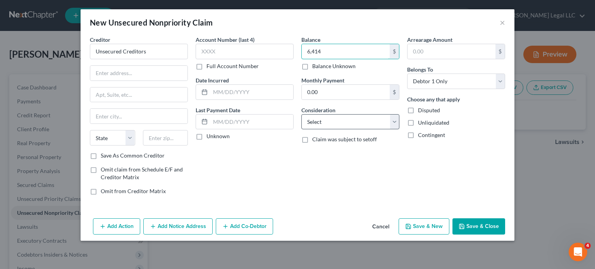
type input "6,414"
click at [391, 119] on select "Select Cable / Satellite Services Collection Agency Credit Card Debt Debt Couns…" at bounding box center [351, 122] width 98 height 16
select select "2"
click at [302, 114] on select "Select Cable / Satellite Services Collection Agency Credit Card Debt Debt Couns…" at bounding box center [351, 122] width 98 height 16
click at [479, 224] on button "Save & Close" at bounding box center [479, 227] width 53 height 16
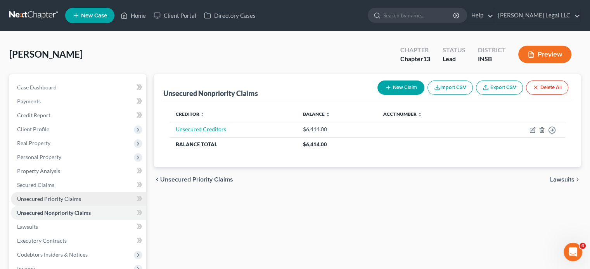
click at [35, 196] on span "Unsecured Priority Claims" at bounding box center [49, 199] width 64 height 7
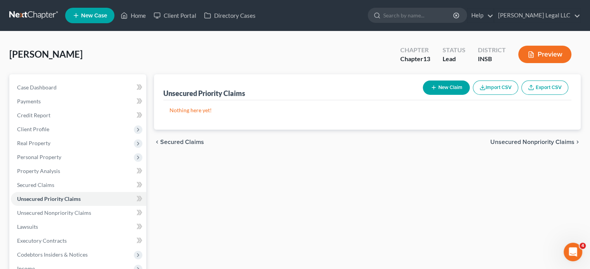
click at [431, 85] on icon "button" at bounding box center [433, 88] width 6 height 6
select select "0"
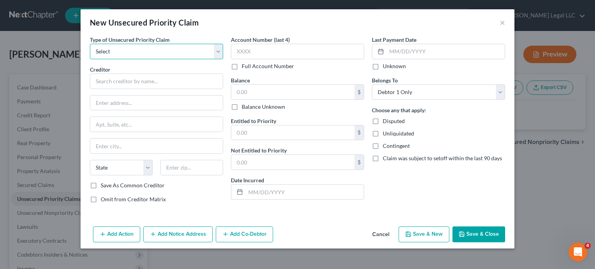
drag, startPoint x: 138, startPoint y: 48, endPoint x: 135, endPoint y: 51, distance: 4.4
click at [138, 48] on select "Select Taxes & Other Government Units Domestic Support Obligations Extensions o…" at bounding box center [156, 52] width 133 height 16
select select "0"
click at [90, 44] on select "Select Taxes & Other Government Units Domestic Support Obligations Extensions o…" at bounding box center [156, 52] width 133 height 16
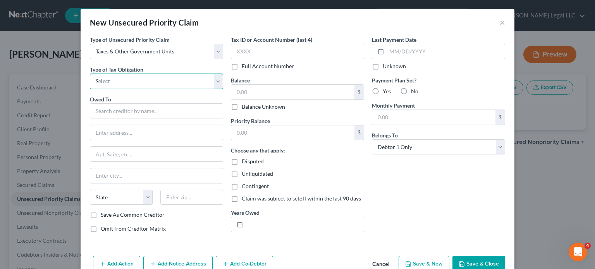
click at [121, 83] on select "Select Federal City State Franchise Tax Board Other" at bounding box center [156, 82] width 133 height 16
select select "0"
click at [90, 74] on select "Select Federal City State Franchise Tax Board Other" at bounding box center [156, 82] width 133 height 16
click at [251, 90] on input "text" at bounding box center [292, 92] width 123 height 15
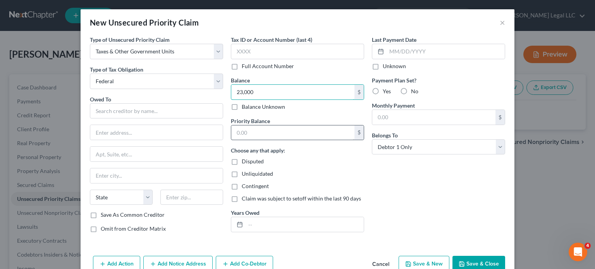
type input "23,000"
click at [250, 130] on input "text" at bounding box center [292, 133] width 123 height 15
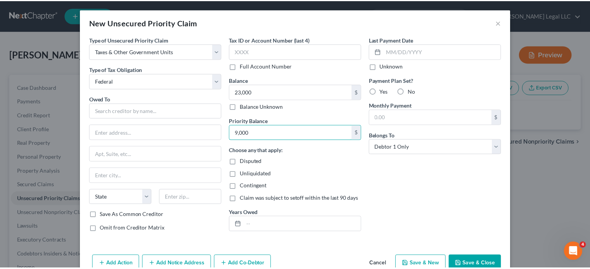
scroll to position [17, 0]
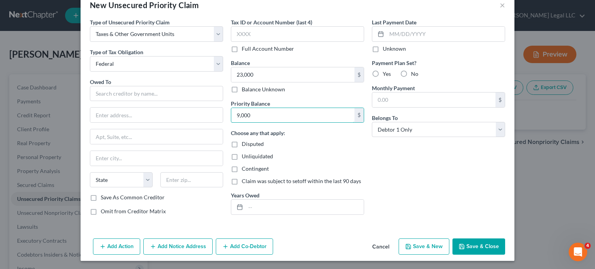
type input "9,000"
click at [467, 244] on button "Save & Close" at bounding box center [479, 247] width 53 height 16
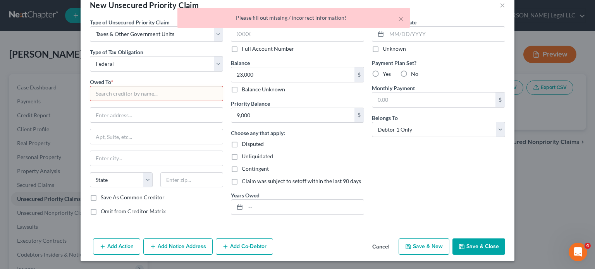
click at [177, 95] on input "text" at bounding box center [156, 94] width 133 height 16
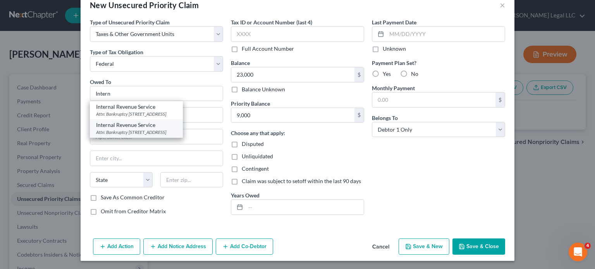
click at [129, 129] on div "Attn: Bankruptcy [STREET_ADDRESS]" at bounding box center [136, 132] width 81 height 7
type input "Internal Revenue Service"
type input "Attn: Bankruptcy"
type input "PO Box 7346"
type input "[GEOGRAPHIC_DATA]"
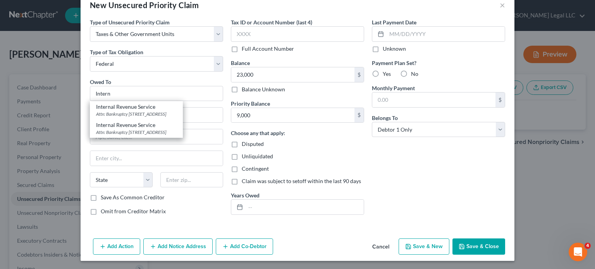
select select "39"
type input "19101"
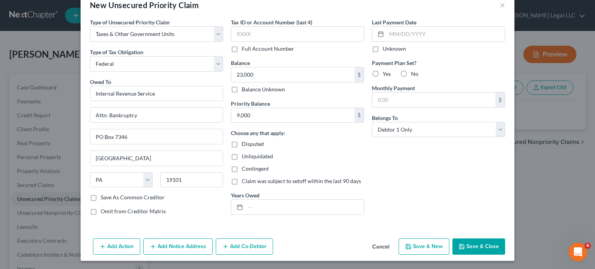
click at [473, 249] on button "Save & Close" at bounding box center [479, 247] width 53 height 16
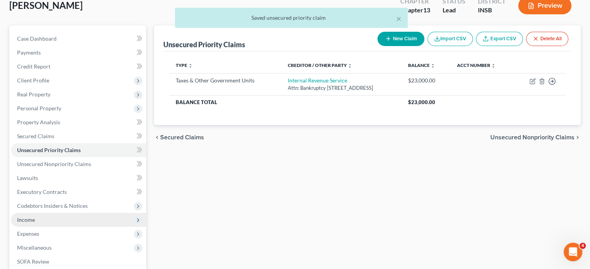
scroll to position [0, 0]
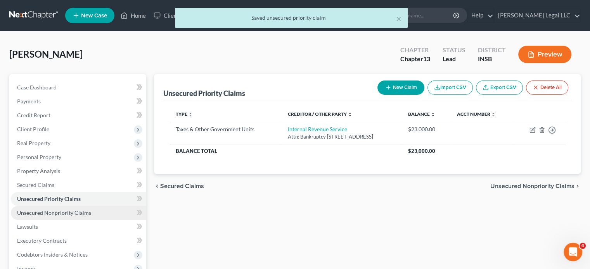
click at [50, 215] on span "Unsecured Nonpriority Claims" at bounding box center [54, 213] width 74 height 7
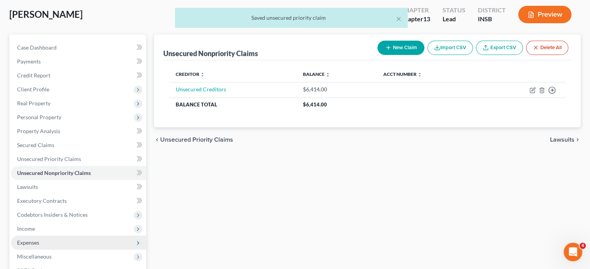
scroll to position [78, 0]
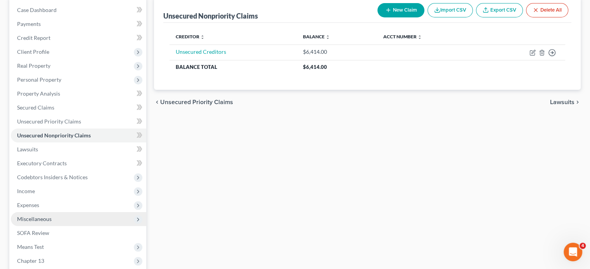
click at [29, 218] on span "Miscellaneous" at bounding box center [34, 219] width 35 height 7
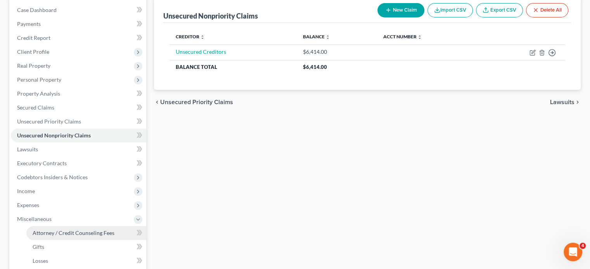
click at [36, 235] on span "Attorney / Credit Counseling Fees" at bounding box center [74, 233] width 82 height 7
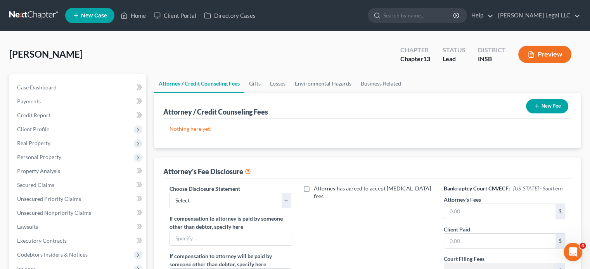
click at [537, 107] on icon "button" at bounding box center [536, 106] width 6 height 6
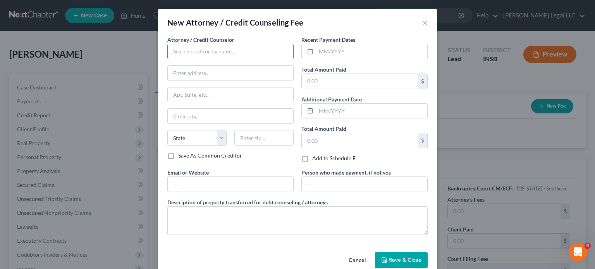
click at [194, 45] on input "text" at bounding box center [230, 52] width 126 height 16
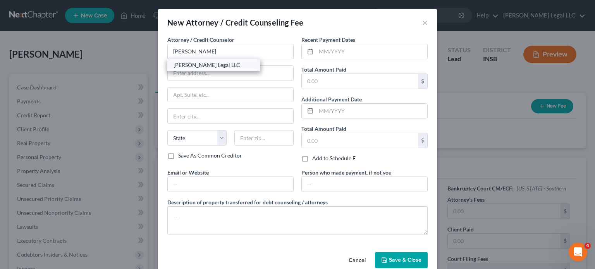
click at [198, 66] on div "[PERSON_NAME] Legal LLC" at bounding box center [214, 65] width 81 height 8
type input "[PERSON_NAME] Legal LLC"
type input "[STREET_ADDRESS][PERSON_NAME]"
type input "[GEOGRAPHIC_DATA]"
select select "15"
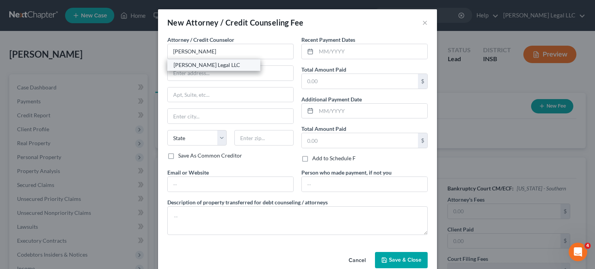
type input "46062"
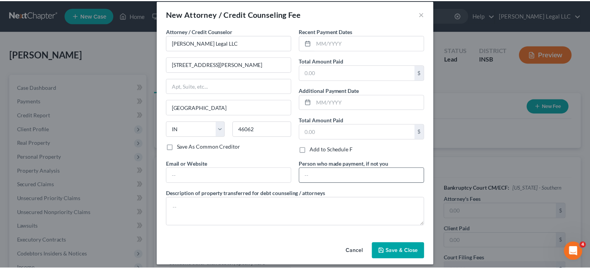
scroll to position [14, 0]
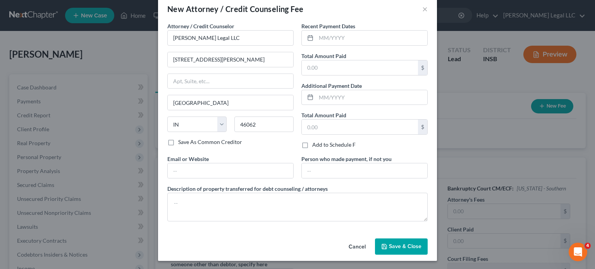
click at [390, 249] on button "Save & Close" at bounding box center [401, 247] width 53 height 16
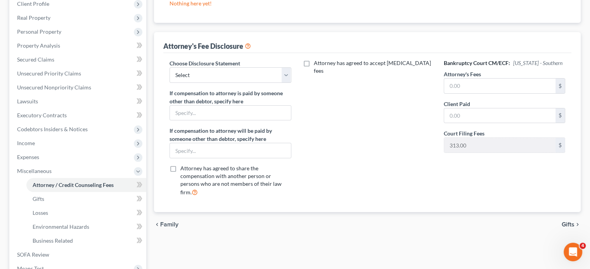
scroll to position [155, 0]
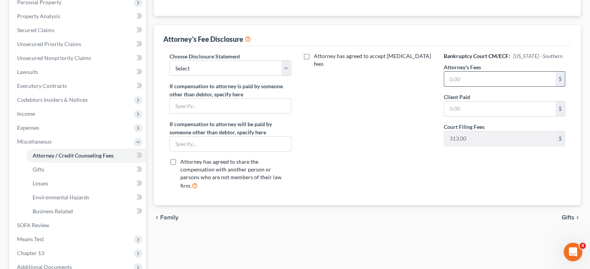
click at [463, 79] on input "text" at bounding box center [499, 79] width 111 height 15
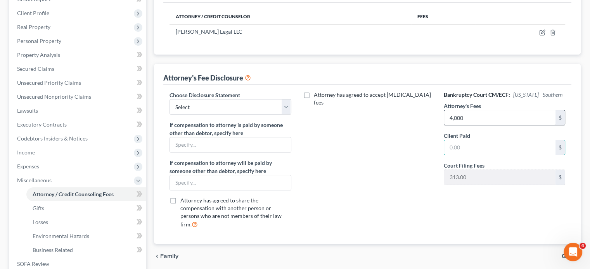
click at [496, 124] on div "Bankruptcy Court CM/ECF: [US_STATE] - Southern Attorney's Fees 4,000 $ Client P…" at bounding box center [504, 163] width 137 height 144
click at [494, 123] on input "4,000" at bounding box center [499, 117] width 111 height 15
click at [495, 118] on input "4,000" at bounding box center [499, 117] width 111 height 15
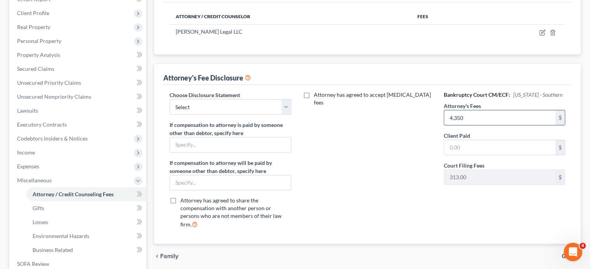
type input "4,350"
type input "350"
click at [378, 165] on div "Attorney has agreed to accept [MEDICAL_DATA] fees" at bounding box center [367, 163] width 137 height 144
click at [259, 108] on select "Select Attorney Compensation Disclosure" at bounding box center [229, 107] width 121 height 16
select select "0"
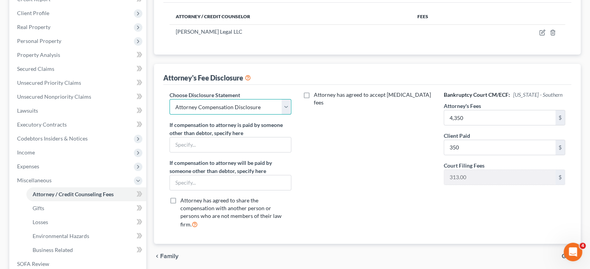
click at [169, 99] on select "Select Attorney Compensation Disclosure" at bounding box center [229, 107] width 121 height 16
click at [338, 153] on div "Attorney has agreed to accept [MEDICAL_DATA] fees" at bounding box center [367, 163] width 137 height 144
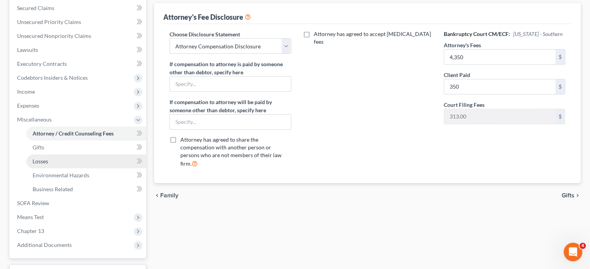
scroll to position [240, 0]
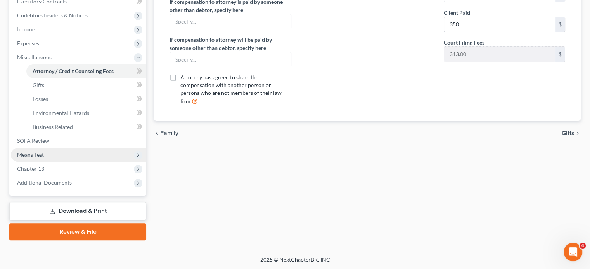
click at [40, 152] on span "Means Test" at bounding box center [30, 155] width 27 height 7
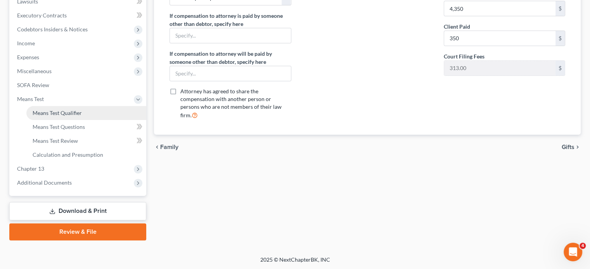
click at [48, 116] on link "Means Test Qualifier" at bounding box center [86, 113] width 120 height 14
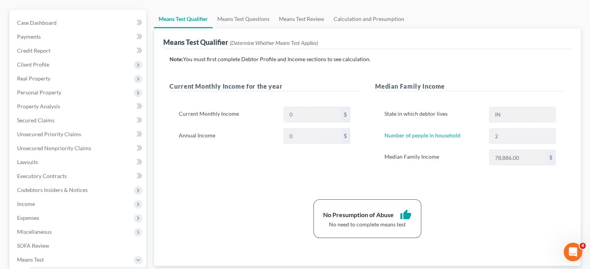
scroll to position [155, 0]
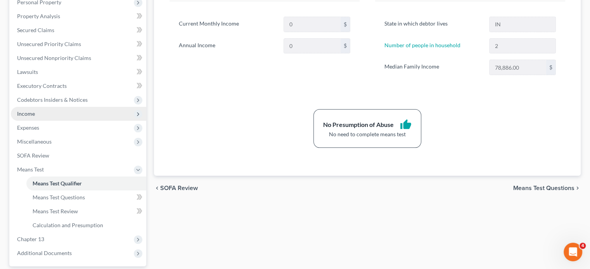
click at [31, 118] on span "Income" at bounding box center [78, 114] width 135 height 14
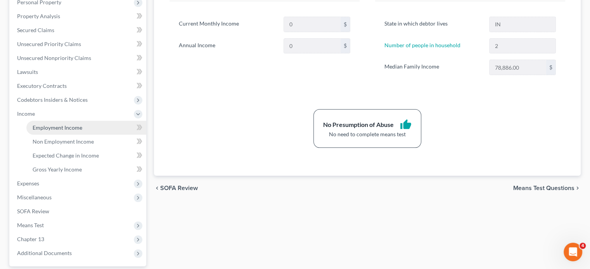
click at [36, 127] on span "Employment Income" at bounding box center [58, 127] width 50 height 7
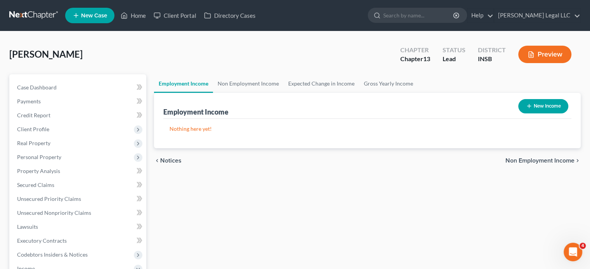
click at [551, 105] on button "New Income" at bounding box center [543, 106] width 50 height 14
select select "0"
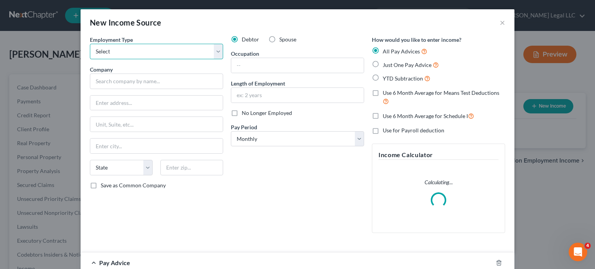
click at [135, 50] on select "Select Full or [DEMOGRAPHIC_DATA] Employment Self Employment" at bounding box center [156, 52] width 133 height 16
select select "0"
click at [90, 44] on select "Select Full or [DEMOGRAPHIC_DATA] Employment Self Employment" at bounding box center [156, 52] width 133 height 16
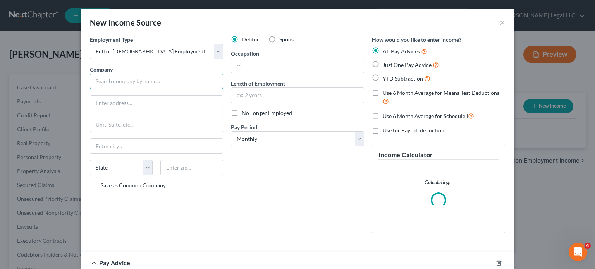
click at [124, 74] on input "text" at bounding box center [156, 82] width 133 height 16
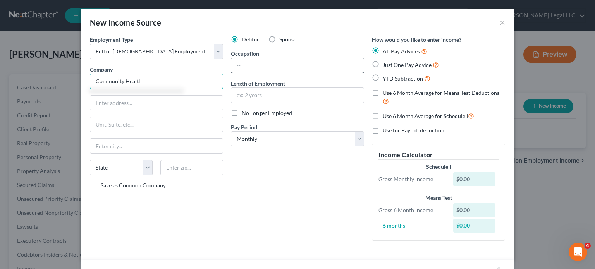
type input "Community Health"
click at [283, 63] on input "text" at bounding box center [297, 65] width 133 height 15
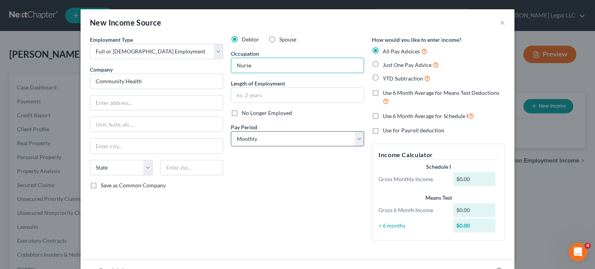
type input "Nurse"
click at [280, 140] on select "Select Monthly Twice Monthly Every Other Week Weekly" at bounding box center [297, 139] width 133 height 16
select select "2"
click at [231, 131] on select "Select Monthly Twice Monthly Every Other Week Weekly" at bounding box center [297, 139] width 133 height 16
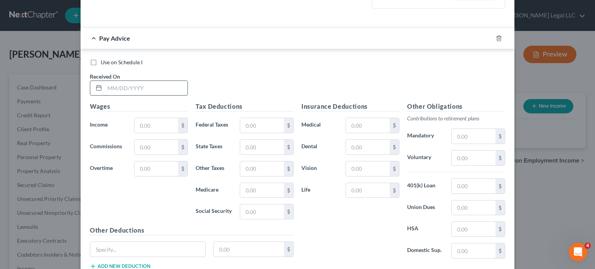
click at [132, 92] on input "text" at bounding box center [146, 88] width 83 height 15
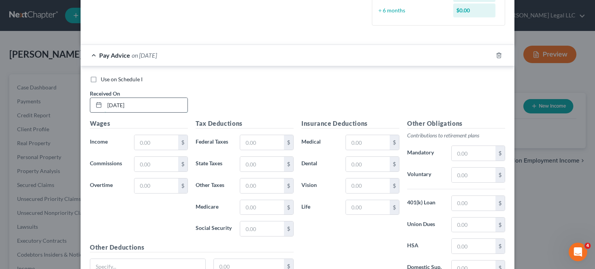
type input "[DATE]"
type input "2,343.17"
type input "107.16"
type input "63.05"
type input "40.77"
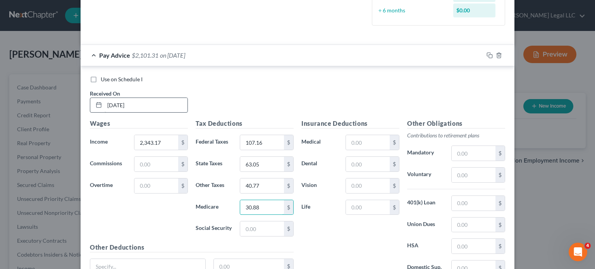
type input "30.88"
type input "132.02"
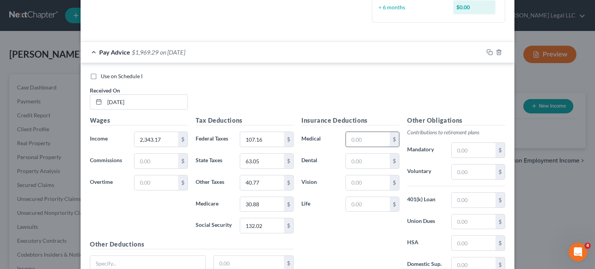
click at [358, 142] on input "text" at bounding box center [368, 139] width 44 height 15
type input "188"
type input "32.33"
type input "10.19"
click at [358, 204] on input "text" at bounding box center [368, 204] width 44 height 15
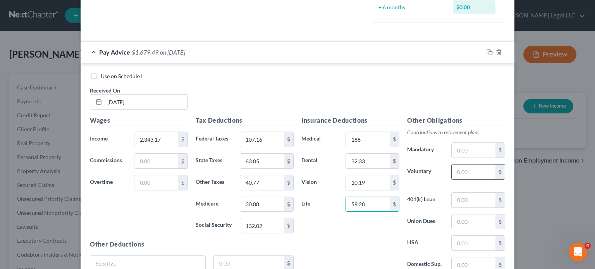
type input "59.28"
drag, startPoint x: 466, startPoint y: 169, endPoint x: 474, endPoint y: 168, distance: 8.2
click at [466, 169] on input "text" at bounding box center [474, 172] width 44 height 15
type input "69.18"
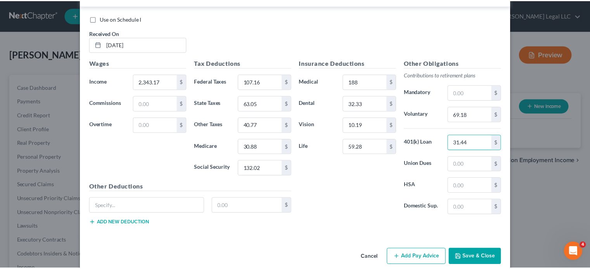
scroll to position [303, 0]
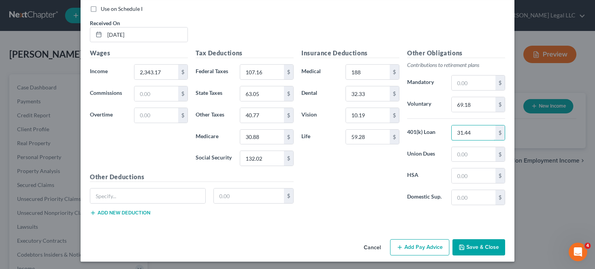
type input "31.44"
click at [493, 250] on button "Save & Close" at bounding box center [479, 248] width 53 height 16
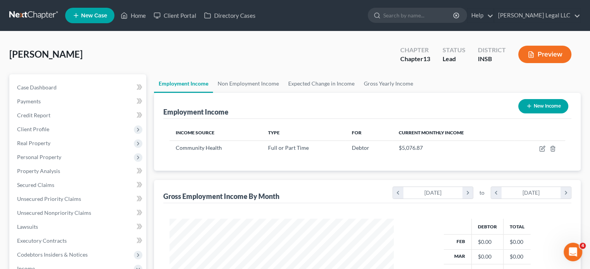
scroll to position [78, 0]
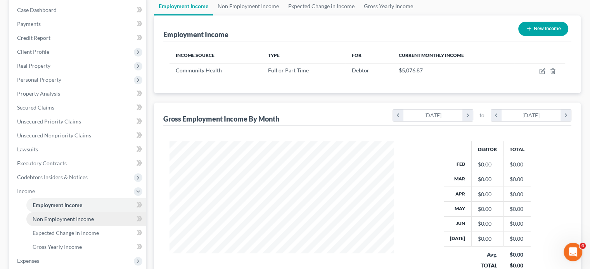
click at [55, 218] on span "Non Employment Income" at bounding box center [63, 219] width 61 height 7
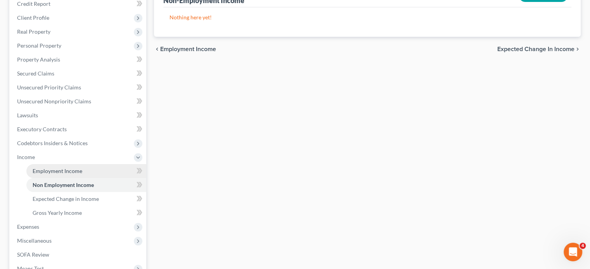
scroll to position [116, 0]
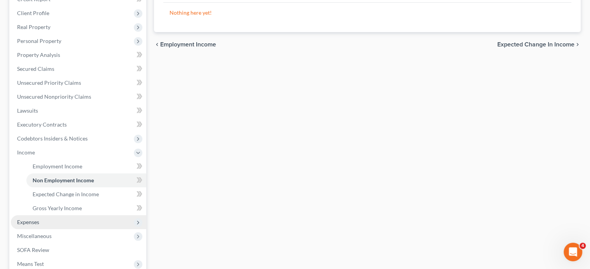
click at [28, 219] on span "Expenses" at bounding box center [28, 222] width 22 height 7
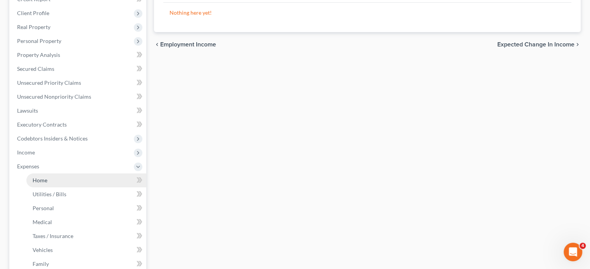
click at [40, 186] on link "Home" at bounding box center [86, 181] width 120 height 14
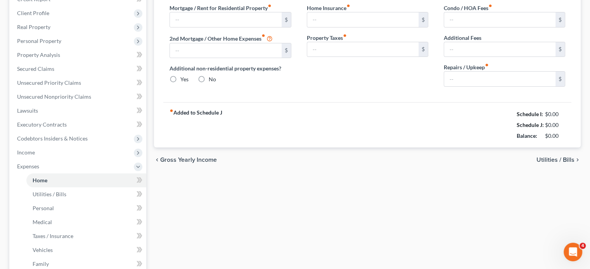
scroll to position [26, 0]
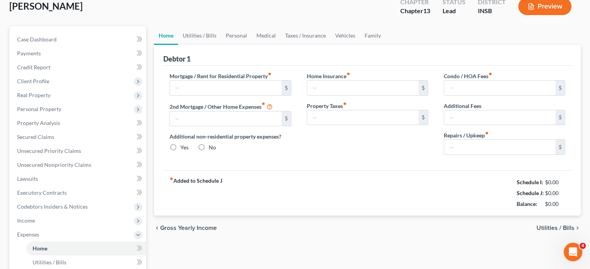
type input "0.00"
radio input "true"
type input "0.00"
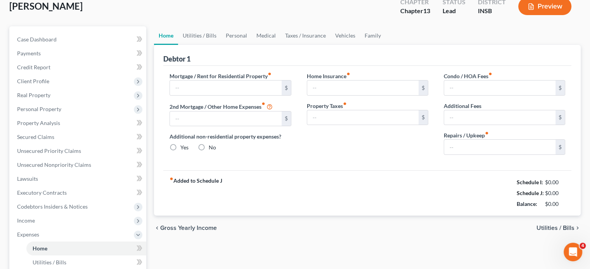
type input "0.00"
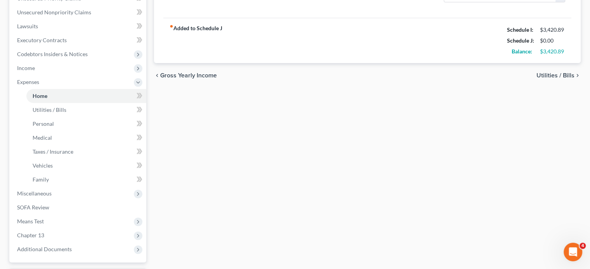
scroll to position [268, 0]
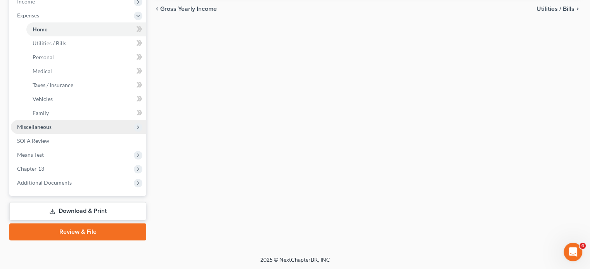
click at [20, 127] on span "Miscellaneous" at bounding box center [34, 127] width 35 height 7
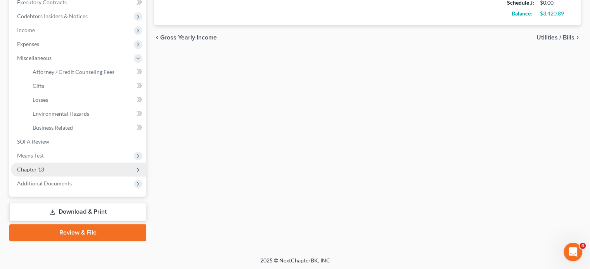
scroll to position [240, 0]
click at [30, 166] on span "Chapter 13" at bounding box center [30, 169] width 27 height 7
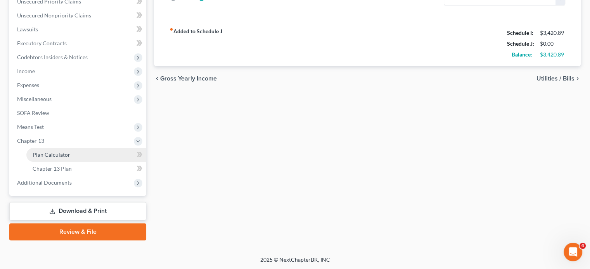
click at [43, 156] on span "Plan Calculator" at bounding box center [52, 155] width 38 height 7
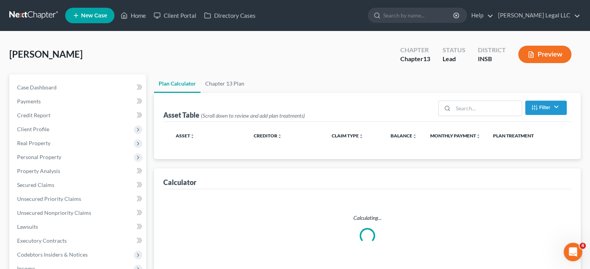
select select "59"
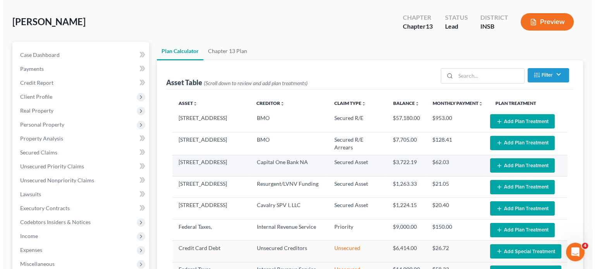
scroll to position [78, 0]
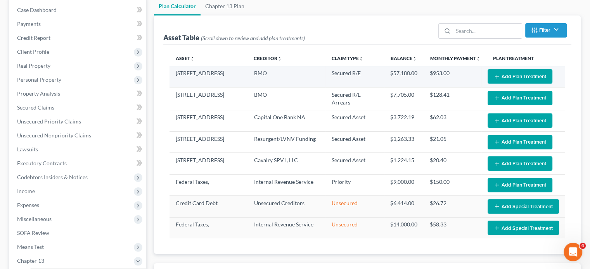
click at [498, 76] on icon "button" at bounding box center [497, 77] width 6 height 6
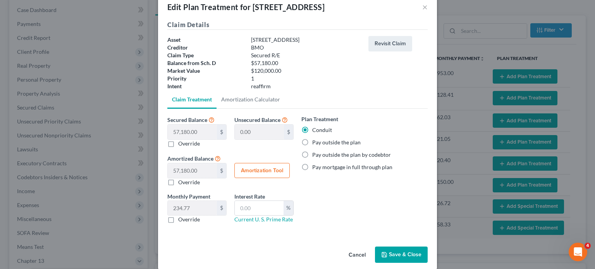
scroll to position [24, 0]
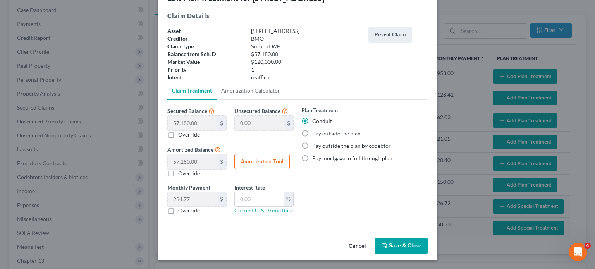
click at [178, 209] on label "Override" at bounding box center [189, 211] width 22 height 8
click at [181, 209] on input "Override" at bounding box center [183, 209] width 5 height 5
checkbox input "true"
click at [188, 199] on input "text" at bounding box center [192, 199] width 49 height 15
type input "234.77"
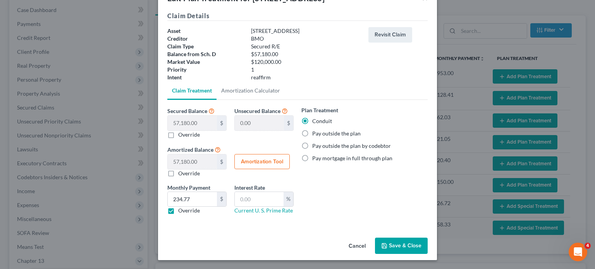
click at [411, 251] on button "Save & Close" at bounding box center [401, 246] width 53 height 16
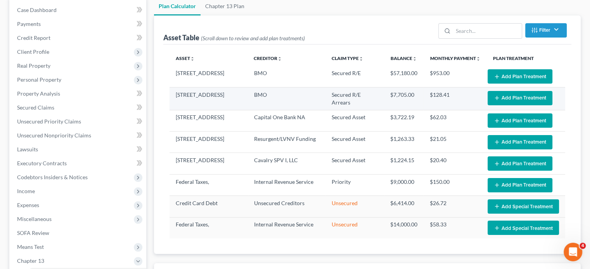
select select "59"
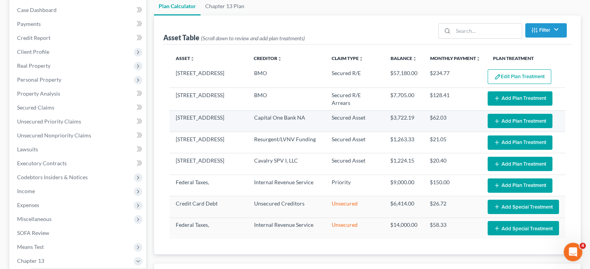
click at [510, 120] on button "Add Plan Treatment" at bounding box center [519, 121] width 65 height 14
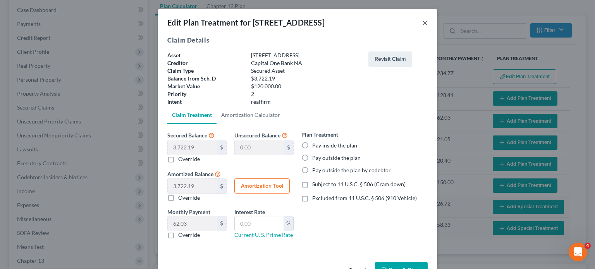
click at [424, 23] on button "×" at bounding box center [425, 22] width 5 height 9
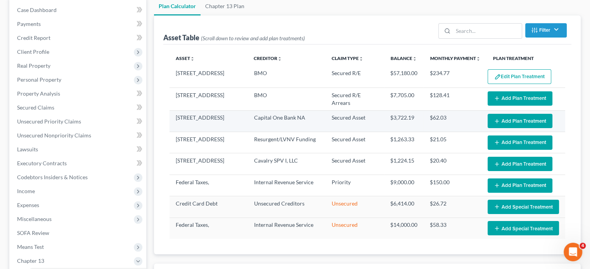
click at [505, 121] on button "Add Plan Treatment" at bounding box center [519, 121] width 65 height 14
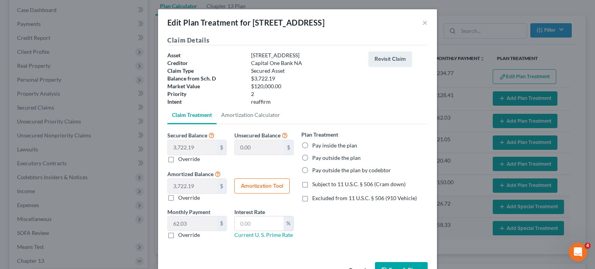
click at [312, 145] on label "Pay inside the plan" at bounding box center [334, 146] width 45 height 8
click at [316, 145] on input "Pay inside the plan" at bounding box center [318, 144] width 5 height 5
radio input "true"
click at [251, 187] on button "Amortization Tool" at bounding box center [262, 187] width 55 height 16
type input "3,722.19"
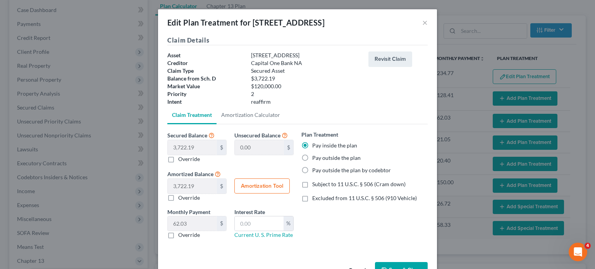
type input "60"
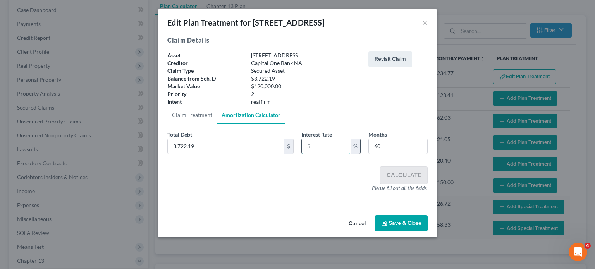
click at [313, 144] on input "text" at bounding box center [326, 146] width 49 height 15
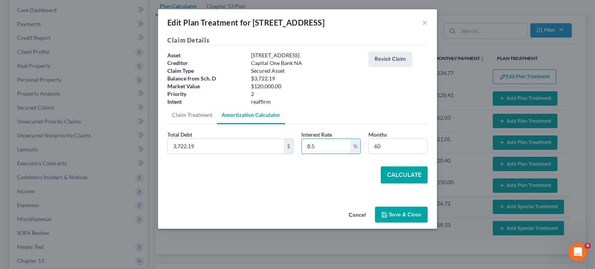
type input "8.5"
click at [410, 174] on button "Calculate" at bounding box center [404, 175] width 47 height 17
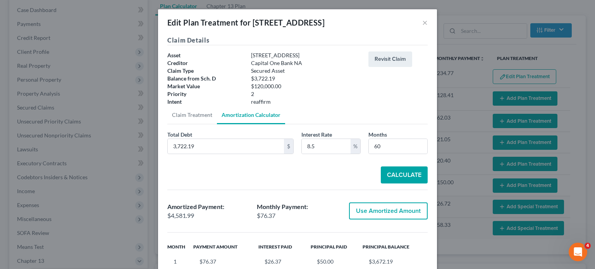
click at [370, 209] on button "Use Amortized Amount" at bounding box center [388, 211] width 79 height 17
type input "4,581.98"
checkbox input "true"
type input "76.36"
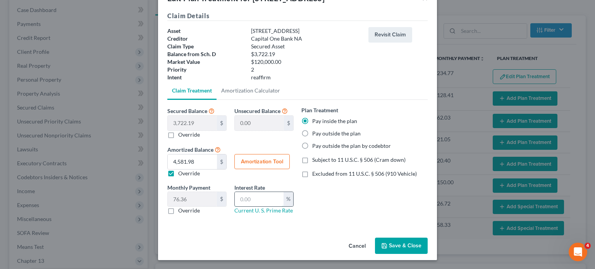
click at [263, 205] on input "text" at bounding box center [259, 199] width 49 height 15
click at [243, 200] on input "8.5" at bounding box center [259, 199] width 49 height 15
type input "8.5"
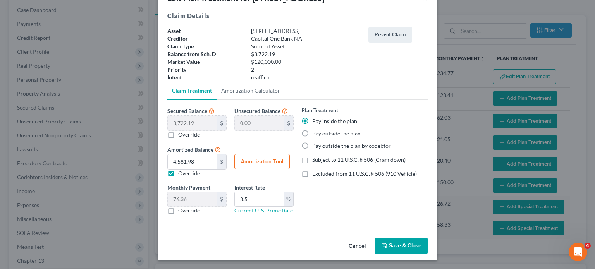
click at [423, 243] on button "Save & Close" at bounding box center [401, 246] width 53 height 16
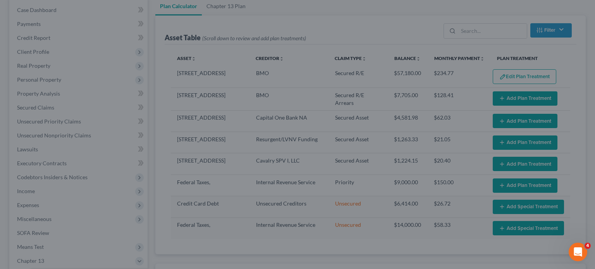
select select "59"
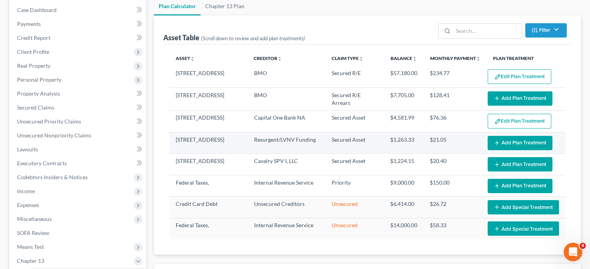
click at [504, 141] on button "Add Plan Treatment" at bounding box center [519, 143] width 65 height 14
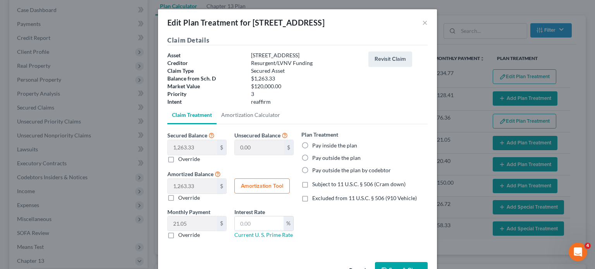
click at [312, 148] on label "Pay inside the plan" at bounding box center [334, 146] width 45 height 8
click at [316, 147] on input "Pay inside the plan" at bounding box center [318, 144] width 5 height 5
radio input "true"
click at [261, 190] on button "Amortization Tool" at bounding box center [262, 187] width 55 height 16
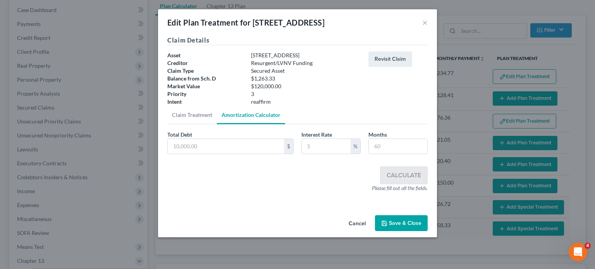
type input "1,263.33"
type input "60"
click at [324, 150] on input "text" at bounding box center [326, 146] width 49 height 15
paste input "8.5"
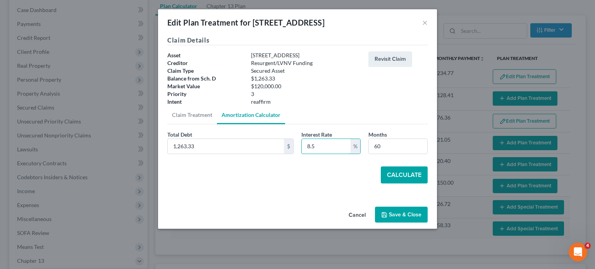
type input "8.5"
click at [410, 178] on button "Calculate" at bounding box center [404, 175] width 47 height 17
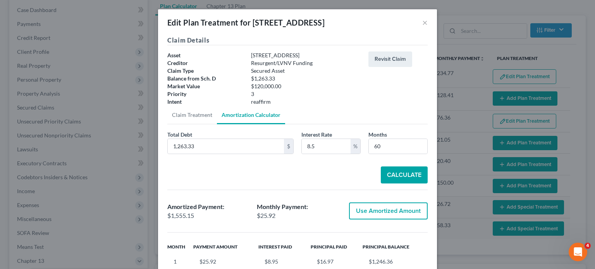
click at [389, 207] on button "Use Amortized Amount" at bounding box center [388, 211] width 79 height 17
type input "1,555.14"
checkbox input "true"
type input "25.91"
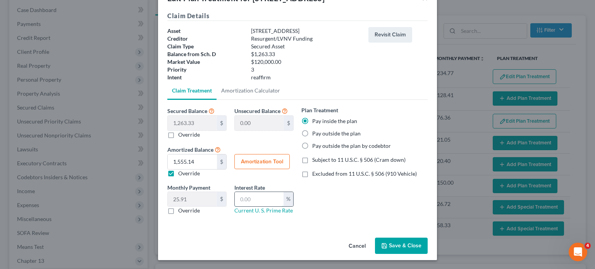
click at [240, 198] on input "text" at bounding box center [259, 199] width 49 height 15
paste input "8.5"
type input "8.5"
click at [394, 246] on button "Save & Close" at bounding box center [401, 246] width 53 height 16
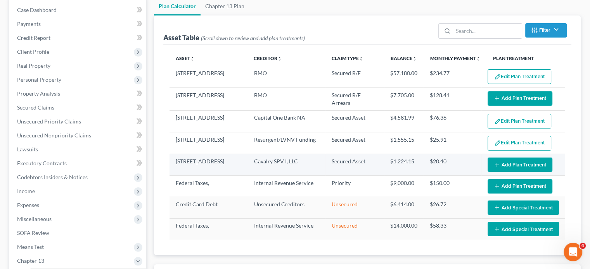
select select "59"
click at [510, 164] on button "Add Plan Treatment" at bounding box center [519, 165] width 65 height 14
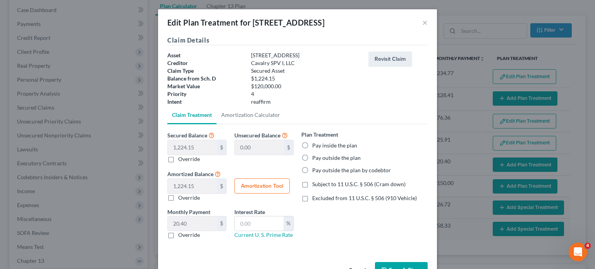
click at [312, 144] on label "Pay inside the plan" at bounding box center [334, 146] width 45 height 8
click at [316, 144] on input "Pay inside the plan" at bounding box center [318, 144] width 5 height 5
radio input "true"
click at [267, 186] on button "Amortization Tool" at bounding box center [262, 187] width 55 height 16
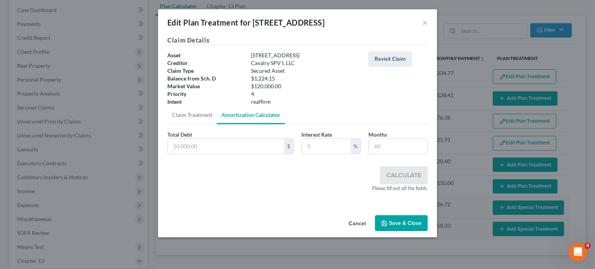
type input "1,224.15"
type input "60"
click at [327, 148] on input "text" at bounding box center [326, 146] width 49 height 15
paste input "8.5"
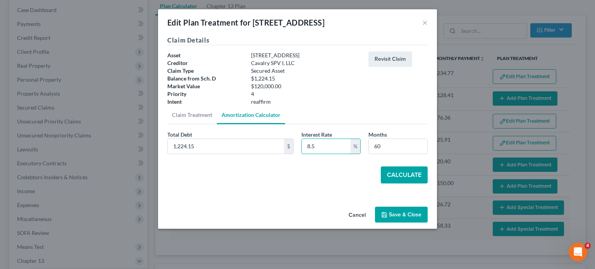
type input "8.5"
click at [402, 170] on button "Calculate" at bounding box center [404, 175] width 47 height 17
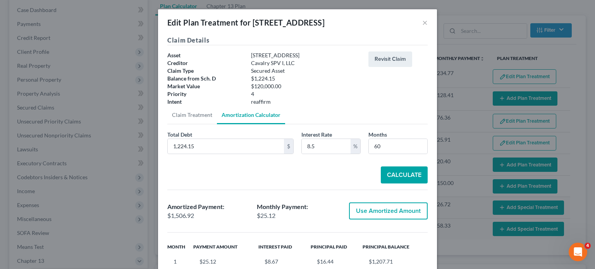
click at [380, 210] on button "Use Amortized Amount" at bounding box center [388, 211] width 79 height 17
type input "1,506.91"
checkbox input "true"
type input "25.11"
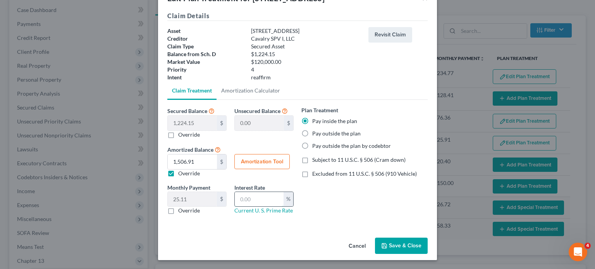
click at [272, 201] on input "text" at bounding box center [259, 199] width 49 height 15
paste input "8.5"
type input "8.5"
click at [407, 243] on button "Save & Close" at bounding box center [401, 246] width 53 height 16
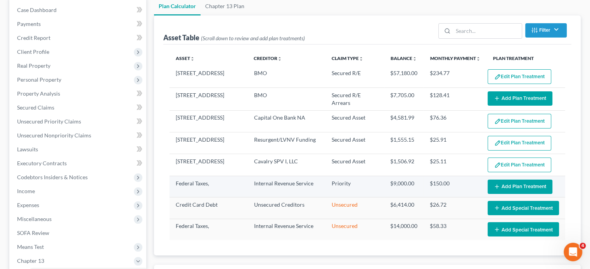
select select "59"
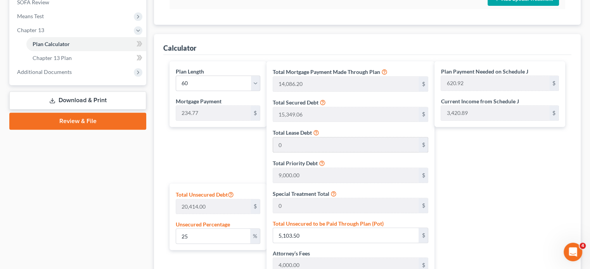
scroll to position [310, 0]
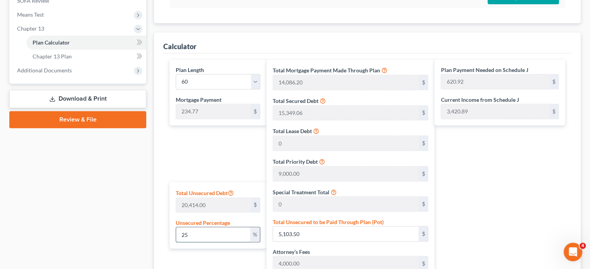
click at [205, 230] on input "25" at bounding box center [213, 235] width 74 height 15
type input "1"
type input "204.14"
type input "42,639.39"
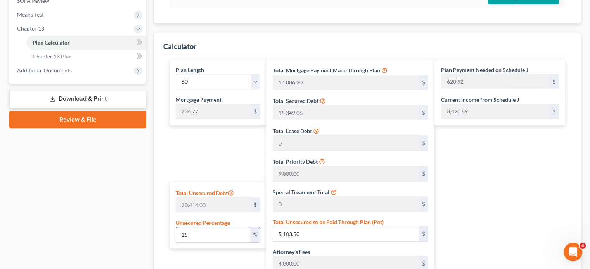
type input "3,411.15"
type input "46,050.55"
type input "532.73"
type input "767.50"
type input "10"
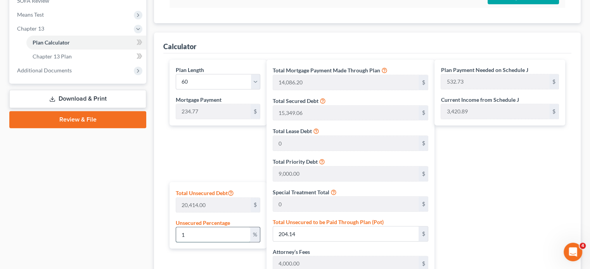
type input "2,041.40"
type input "44,476.66"
type input "3,558.13"
type input "48,034.79"
type input "565.80"
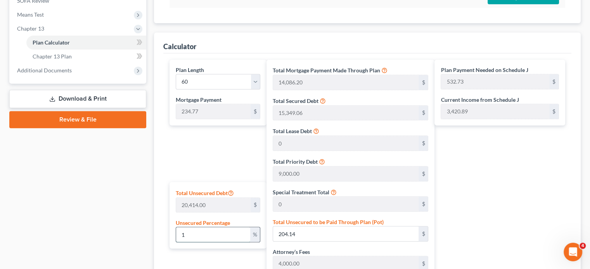
type input "800.57"
type input "100"
type input "20,414.00"
type input "62,849.25"
type input "5,027.94"
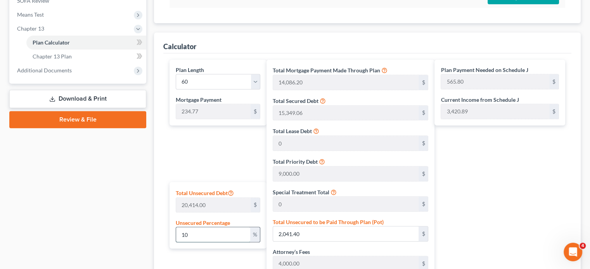
type input "67,877.20"
type input "896.51"
type input "1,131.28"
click at [205, 140] on div "Plan Length 1 2 3 4 5 6 7 8 9 10 11 12 13 14 15 16 17 18 19 20 21 22 23 24 25 2…" at bounding box center [216, 232] width 101 height 345
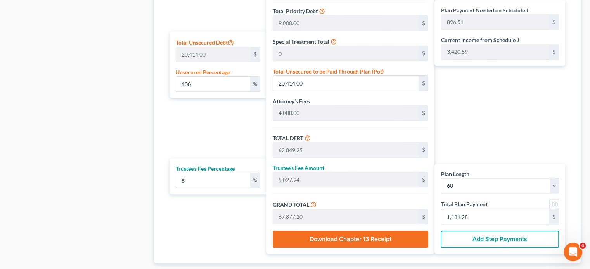
scroll to position [504, 0]
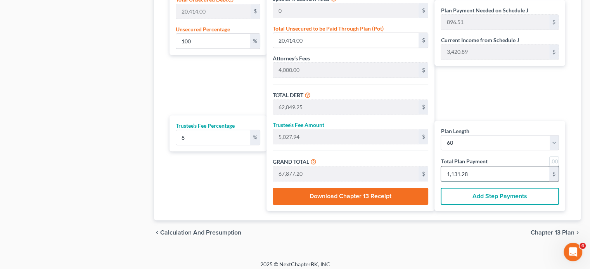
click at [465, 175] on input "1,131.28" at bounding box center [495, 174] width 108 height 15
type input "0"
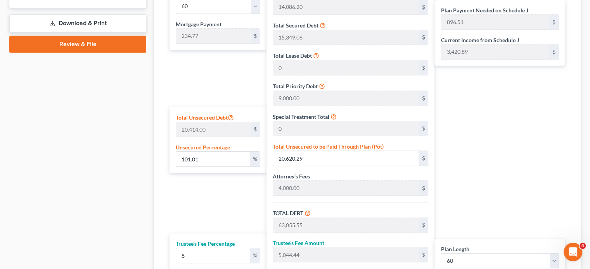
scroll to position [507, 0]
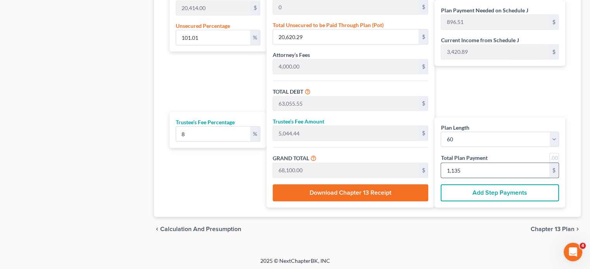
click at [499, 171] on input "1,135" at bounding box center [495, 170] width 108 height 15
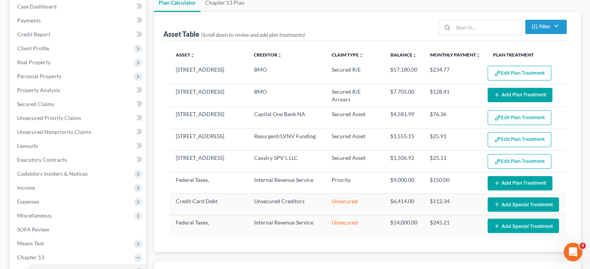
scroll to position [0, 0]
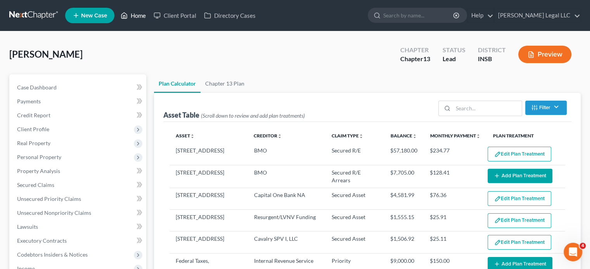
click at [146, 16] on link "Home" at bounding box center [133, 16] width 33 height 14
